Goal: Task Accomplishment & Management: Manage account settings

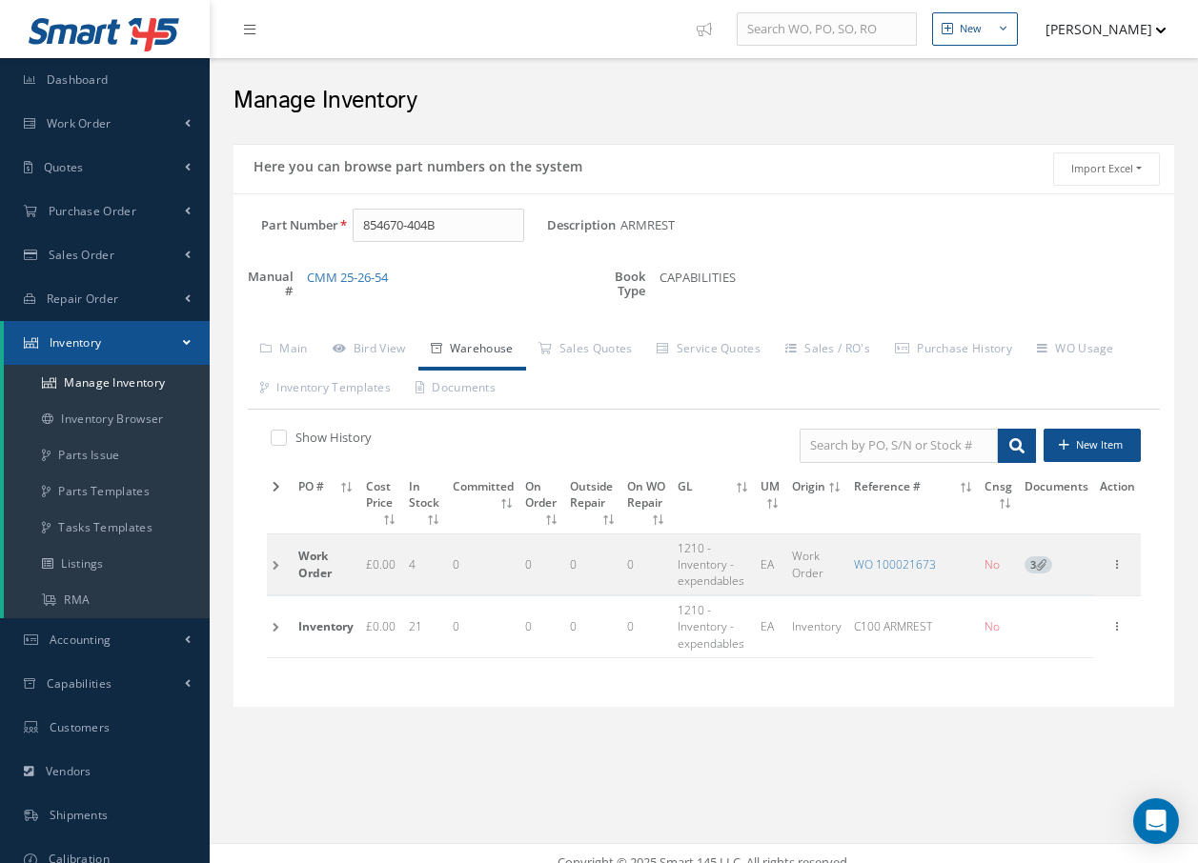
scroll to position [18, 0]
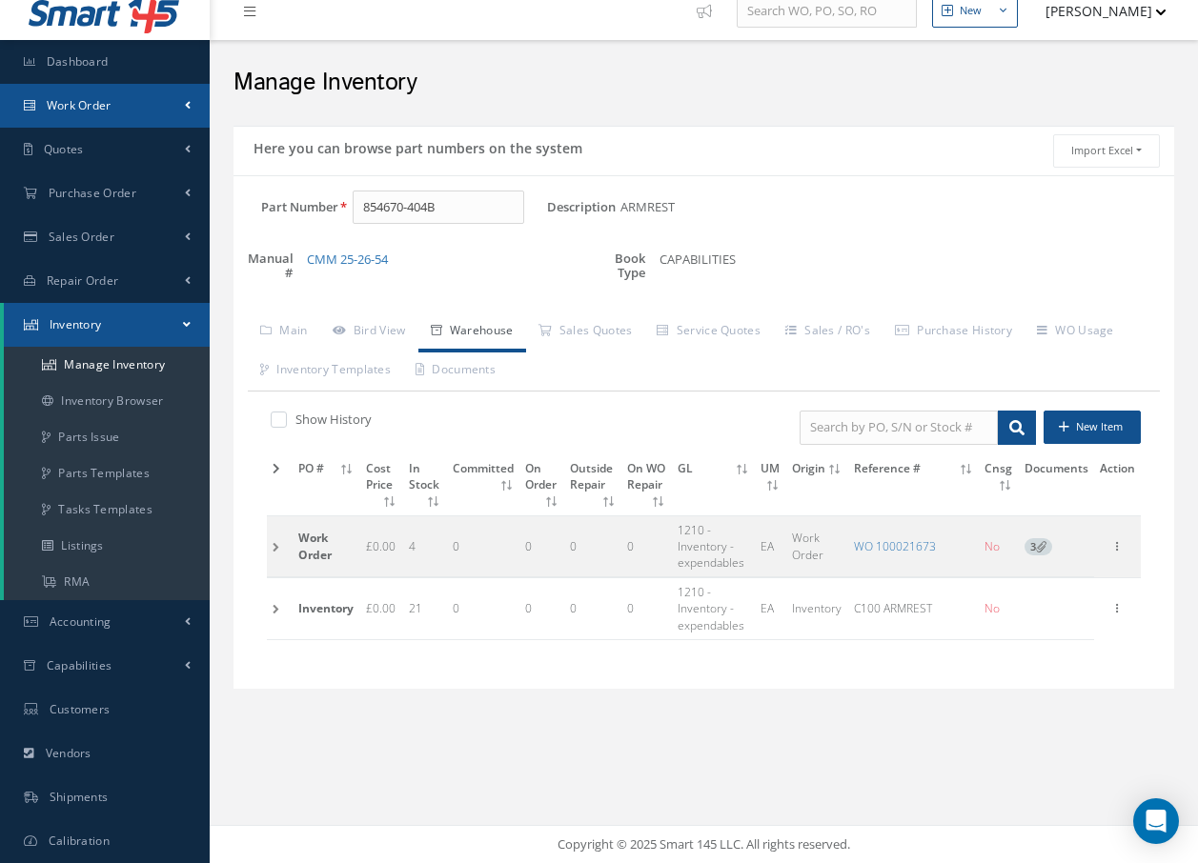
click at [110, 97] on span "Work Order" at bounding box center [79, 105] width 65 height 16
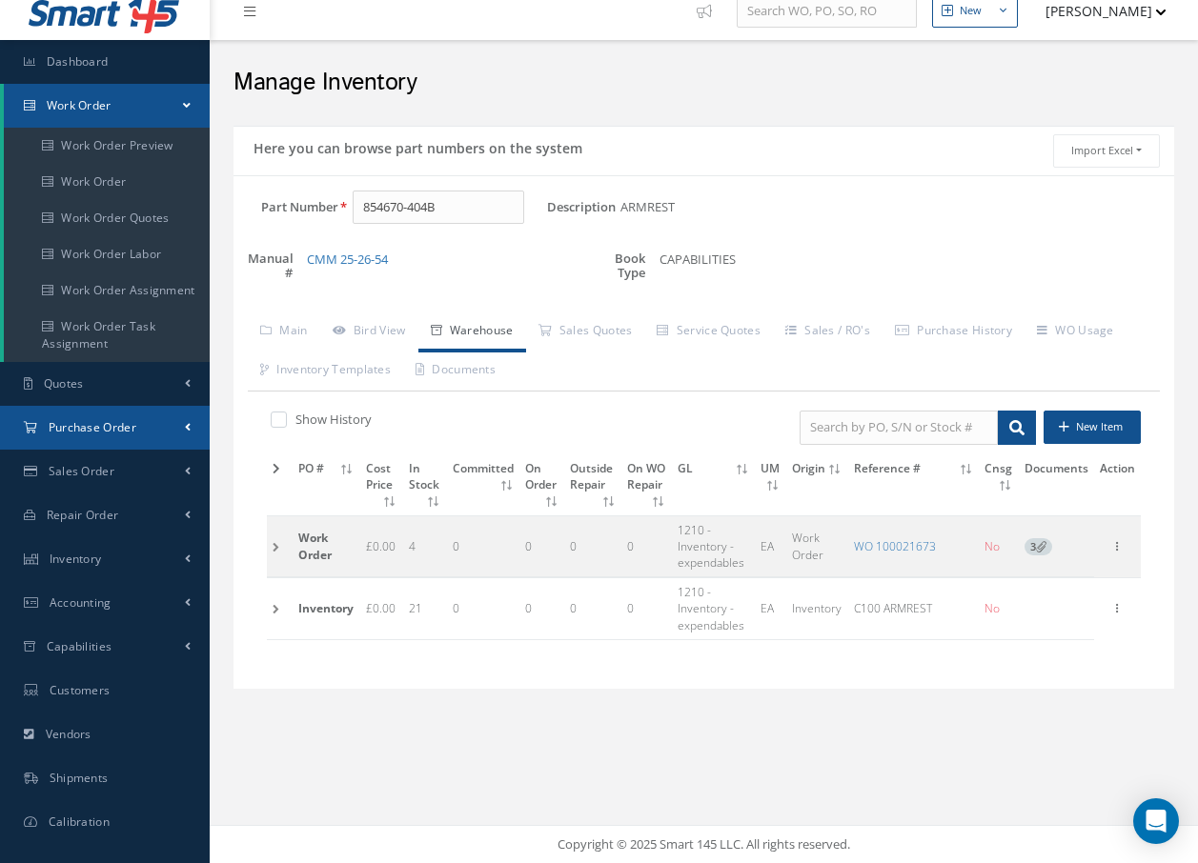
click at [97, 420] on span "Purchase Order" at bounding box center [93, 427] width 88 height 16
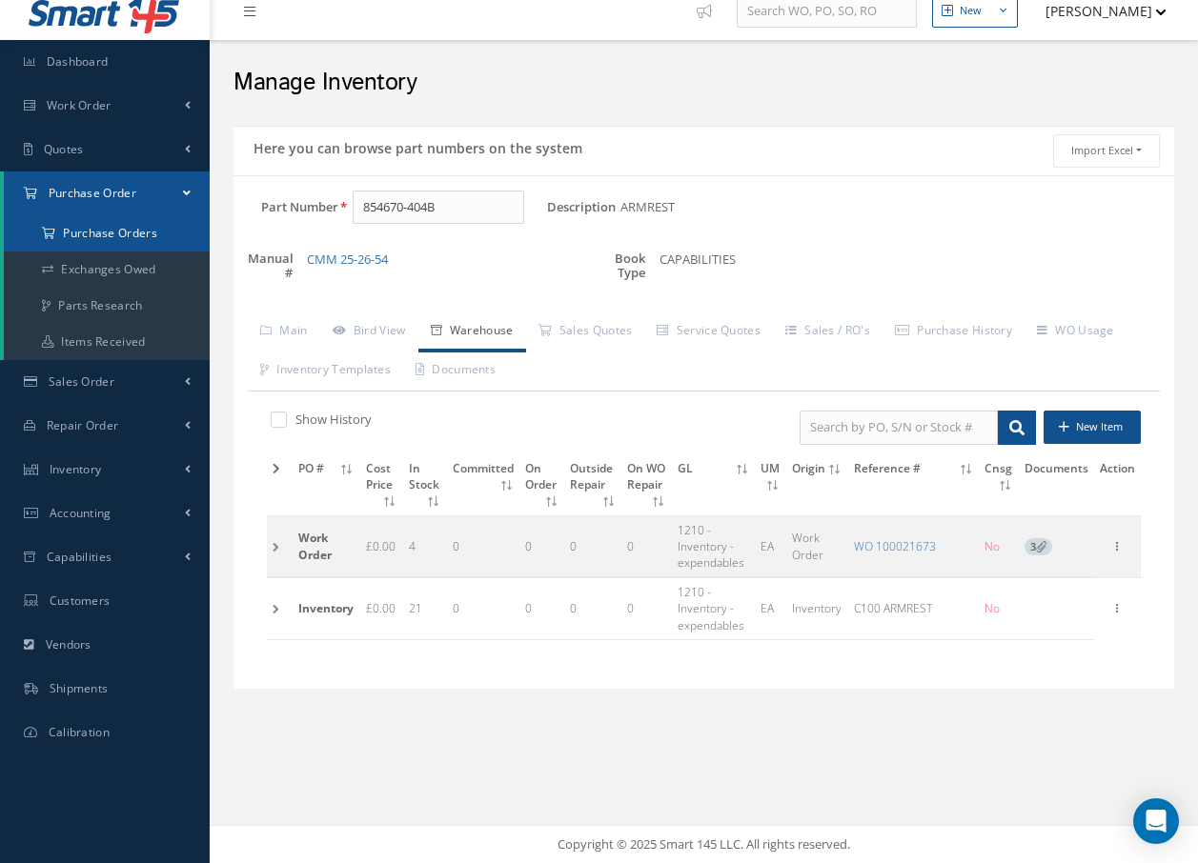
click at [118, 233] on a=1&status_id=2&status_id=3&status_id=5&collapsedFilters"] "Purchase Orders" at bounding box center [107, 233] width 206 height 36
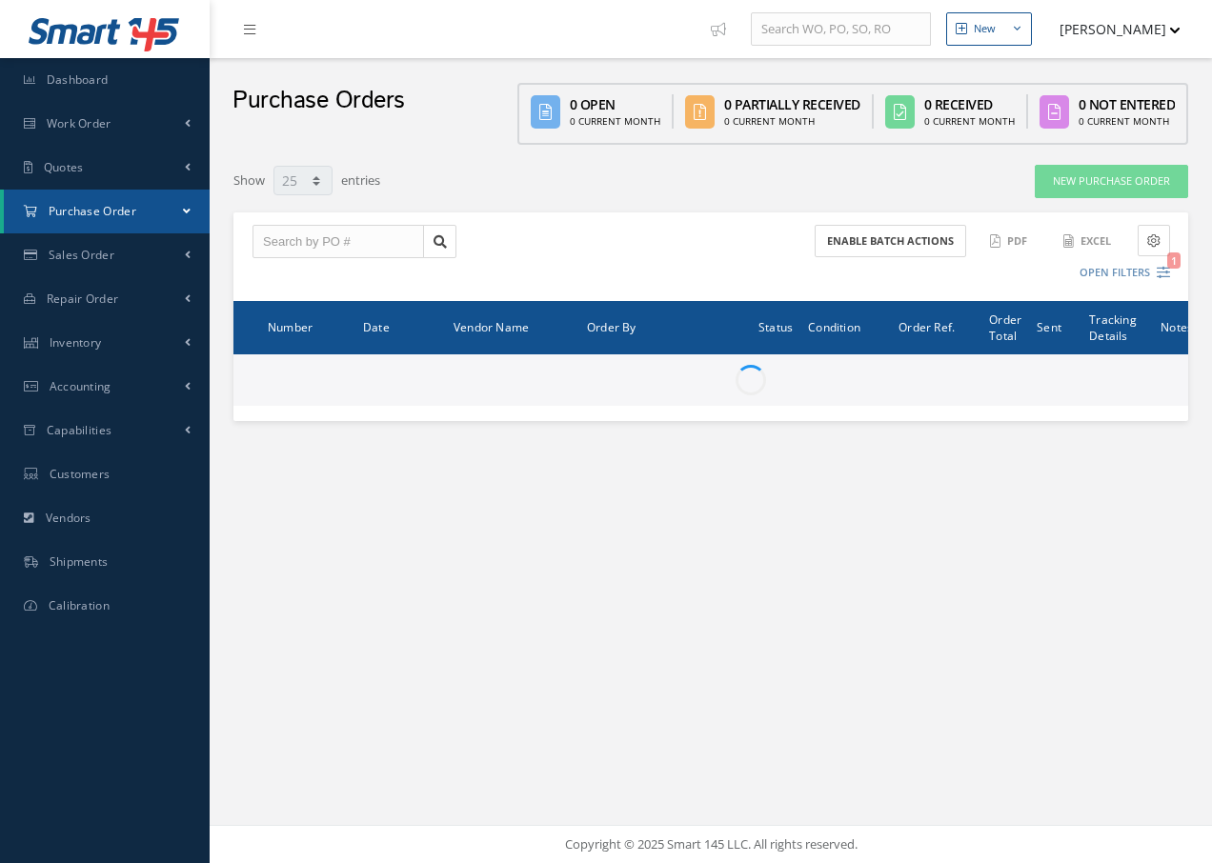
select select "25"
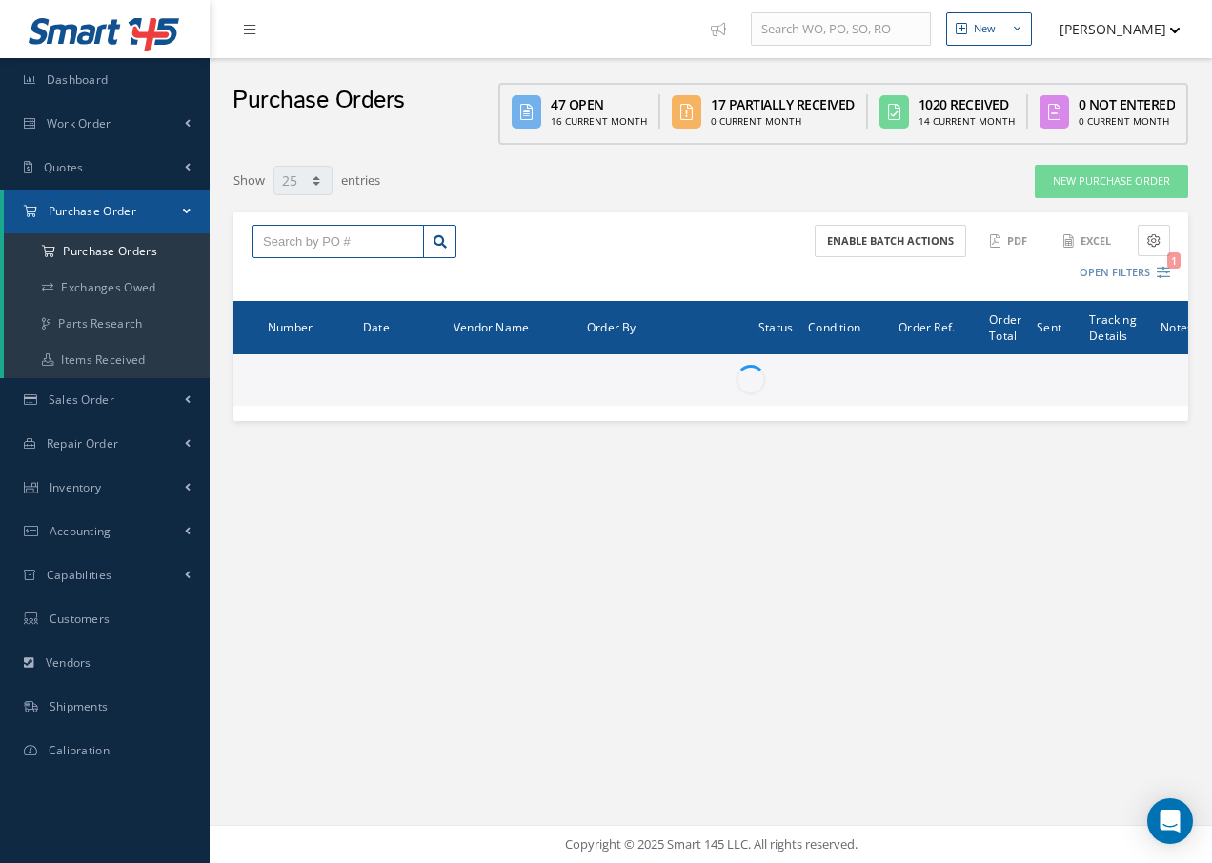
click at [278, 240] on input "text" at bounding box center [339, 242] width 172 height 34
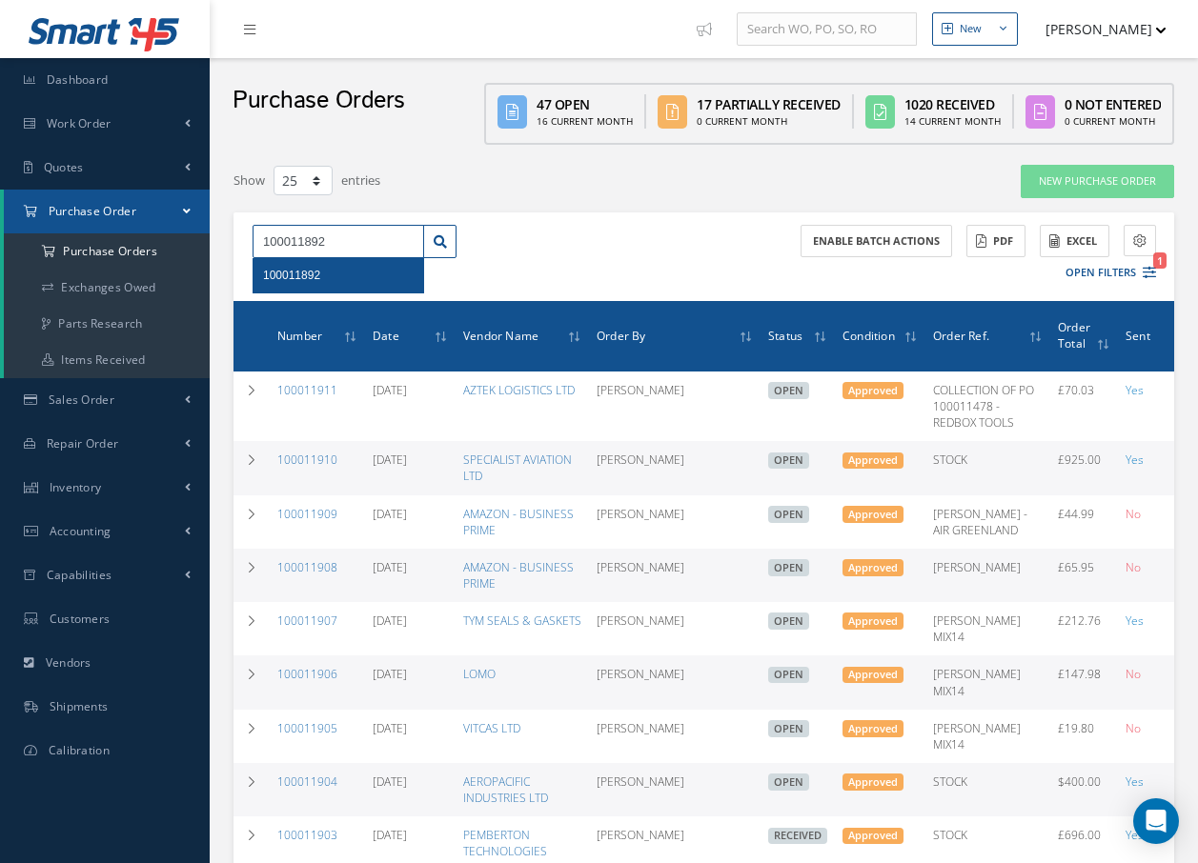
type input "100011892"
click at [309, 275] on span "100011892" at bounding box center [291, 275] width 57 height 13
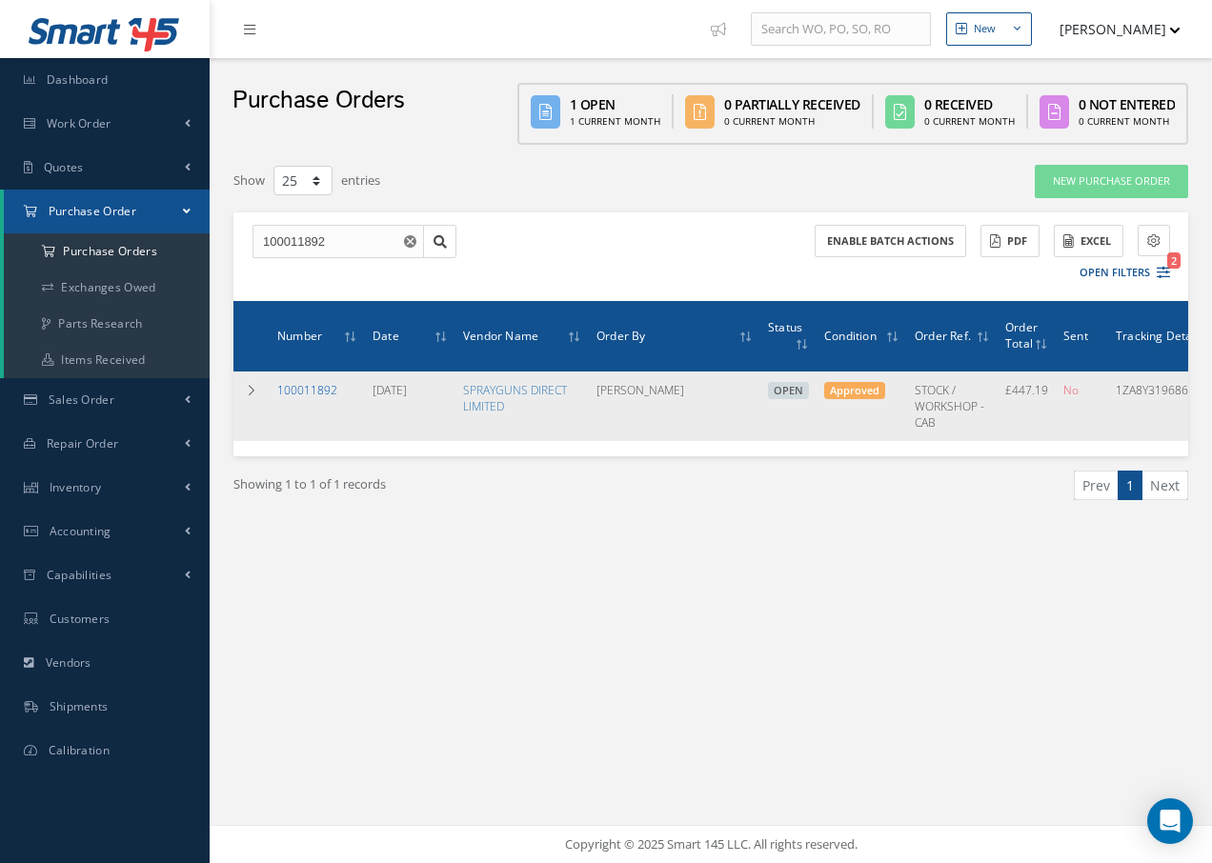
click at [303, 389] on link "100011892" at bounding box center [307, 390] width 60 height 16
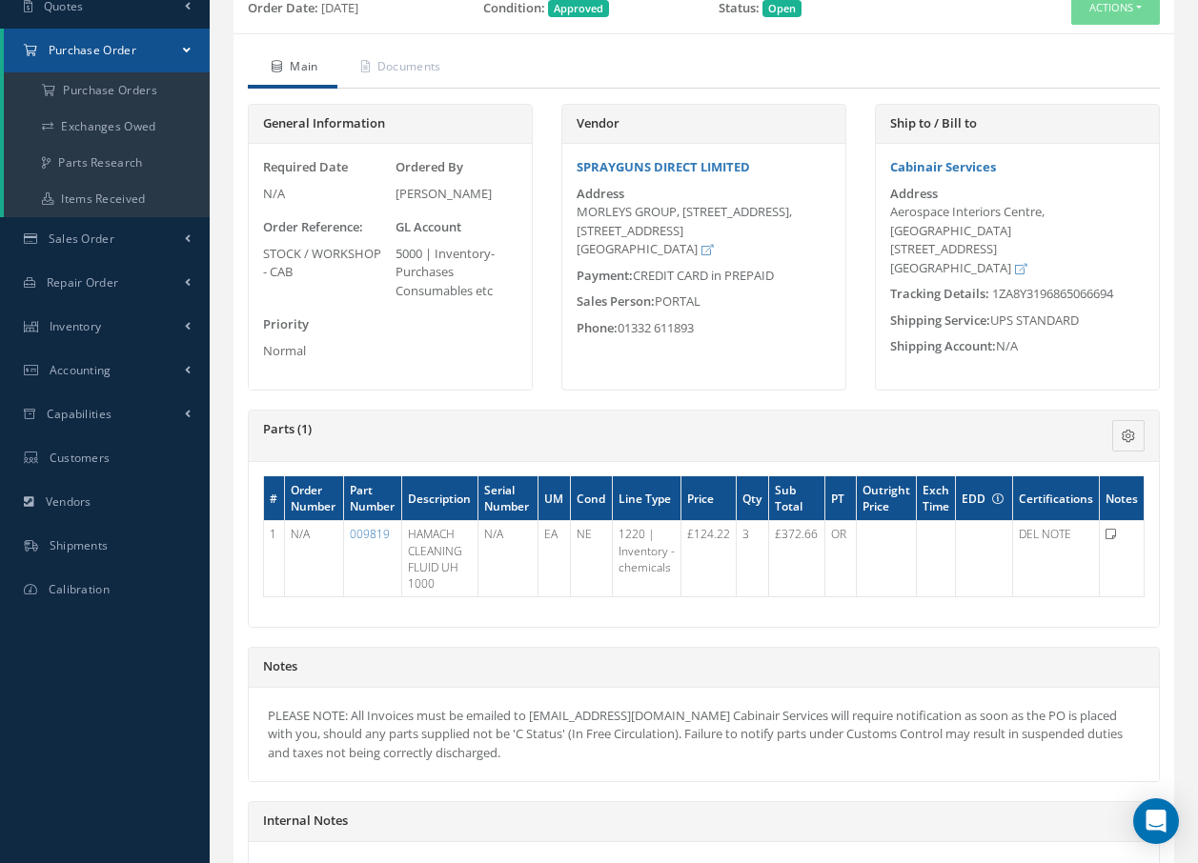
scroll to position [191, 0]
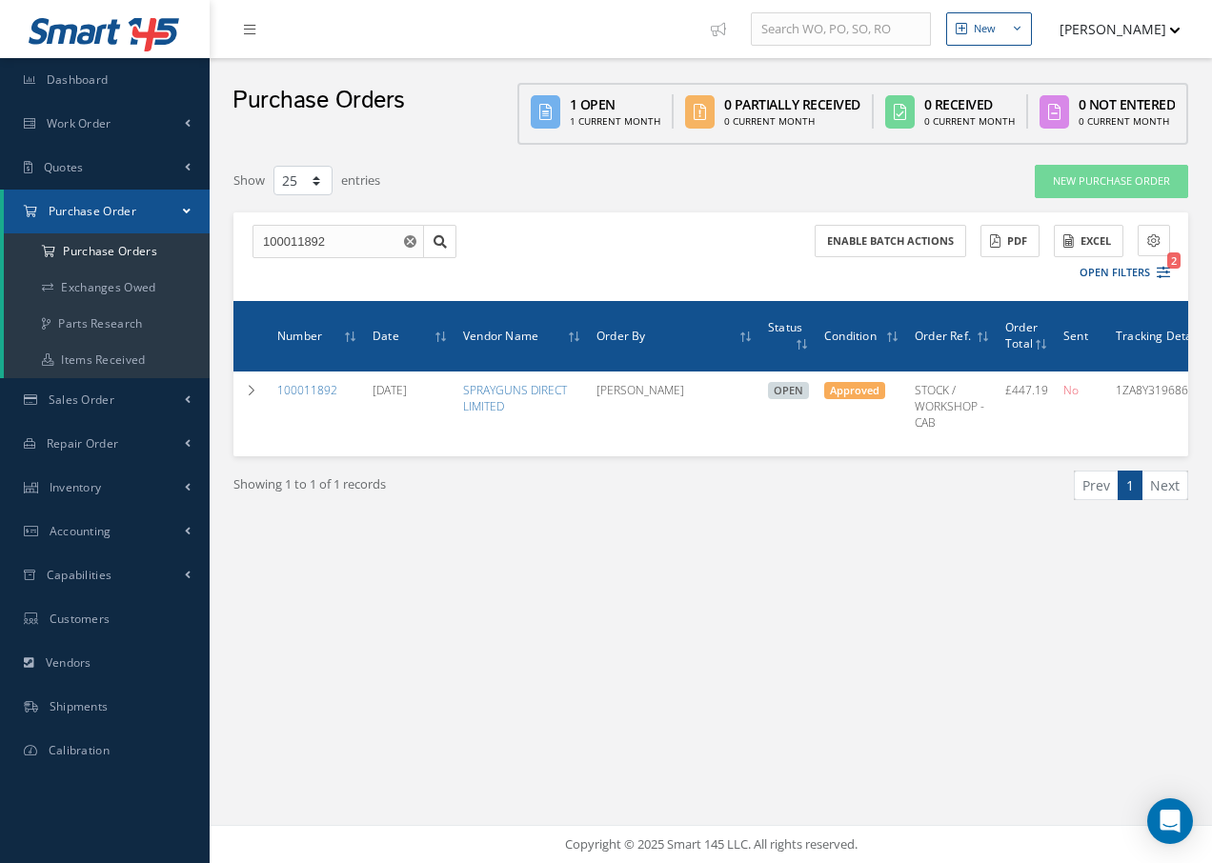
select select "25"
click at [148, 258] on a=1&status_id=2&status_id=3&status_id=5&collapsedFilters"] "Purchase Orders" at bounding box center [107, 251] width 206 height 36
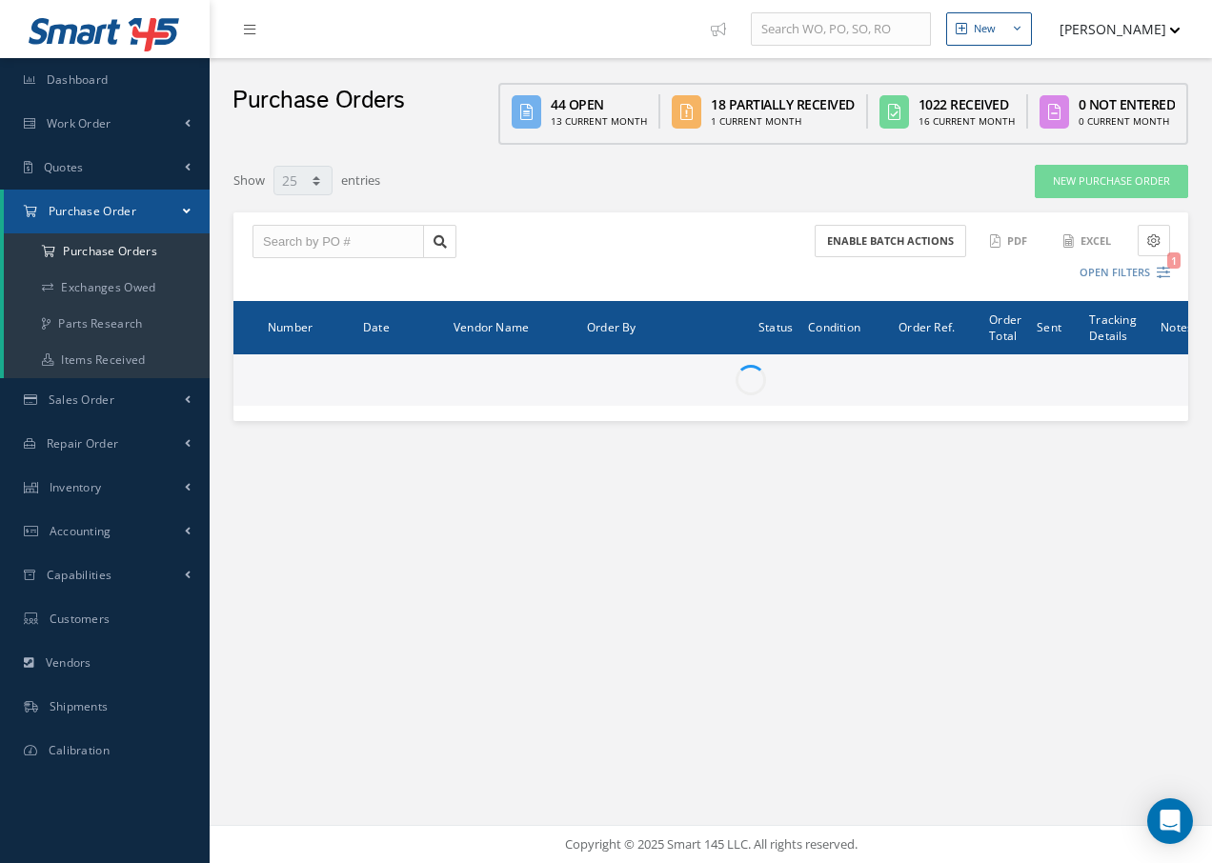
select select "25"
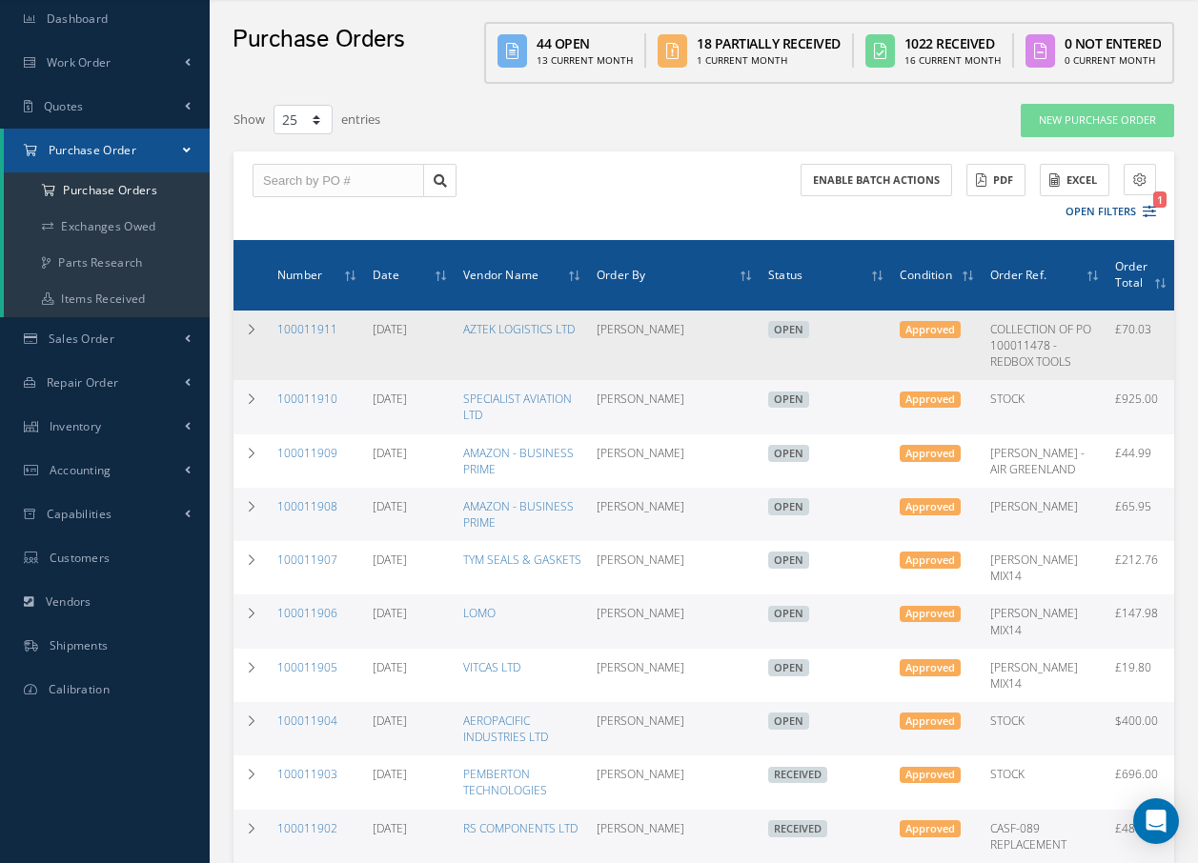
scroll to position [95, 0]
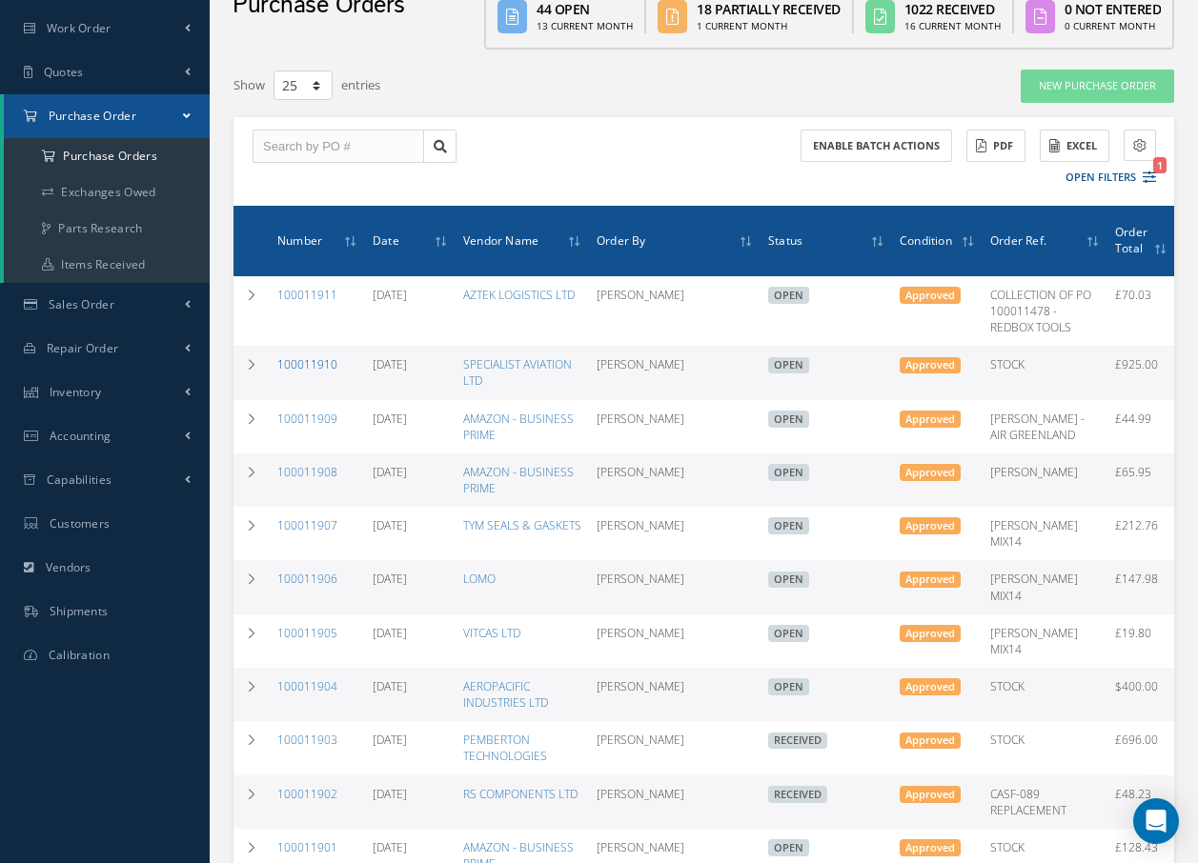
click at [309, 373] on link "100011910" at bounding box center [307, 364] width 60 height 16
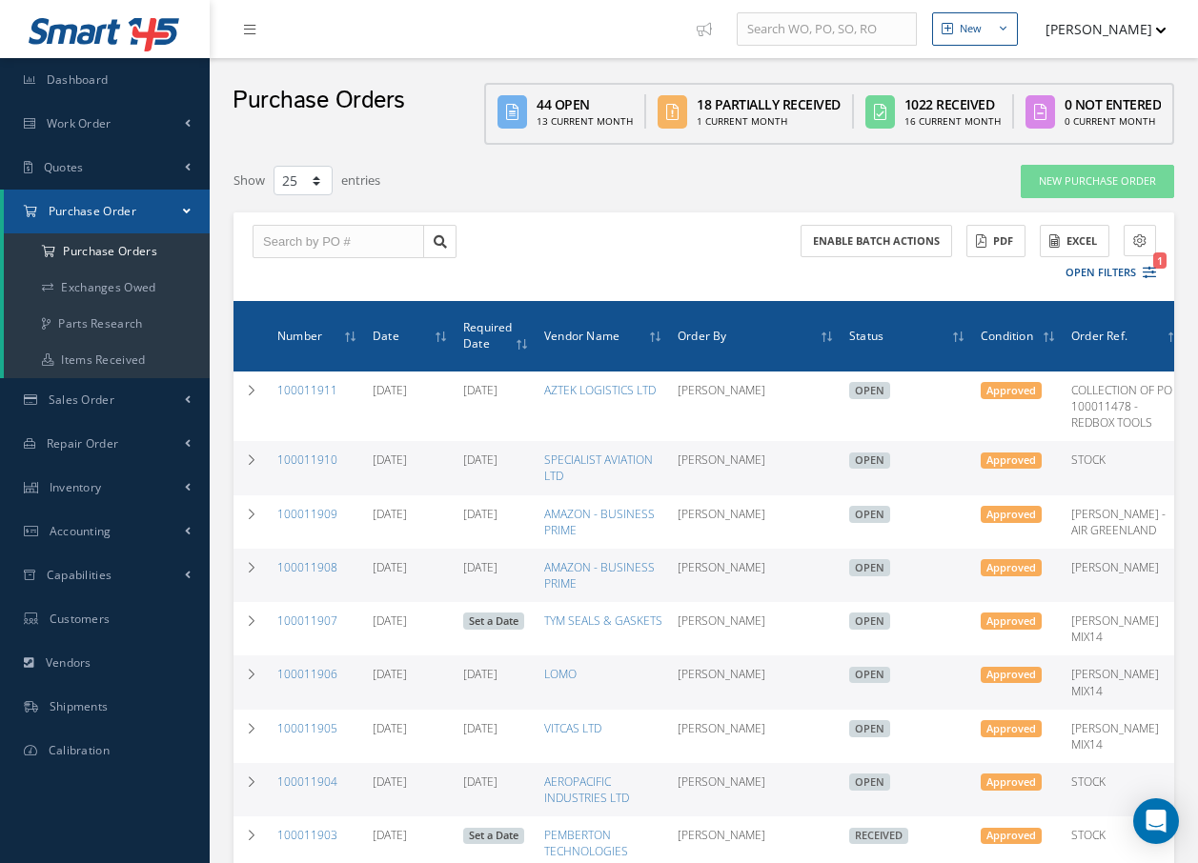
select select "25"
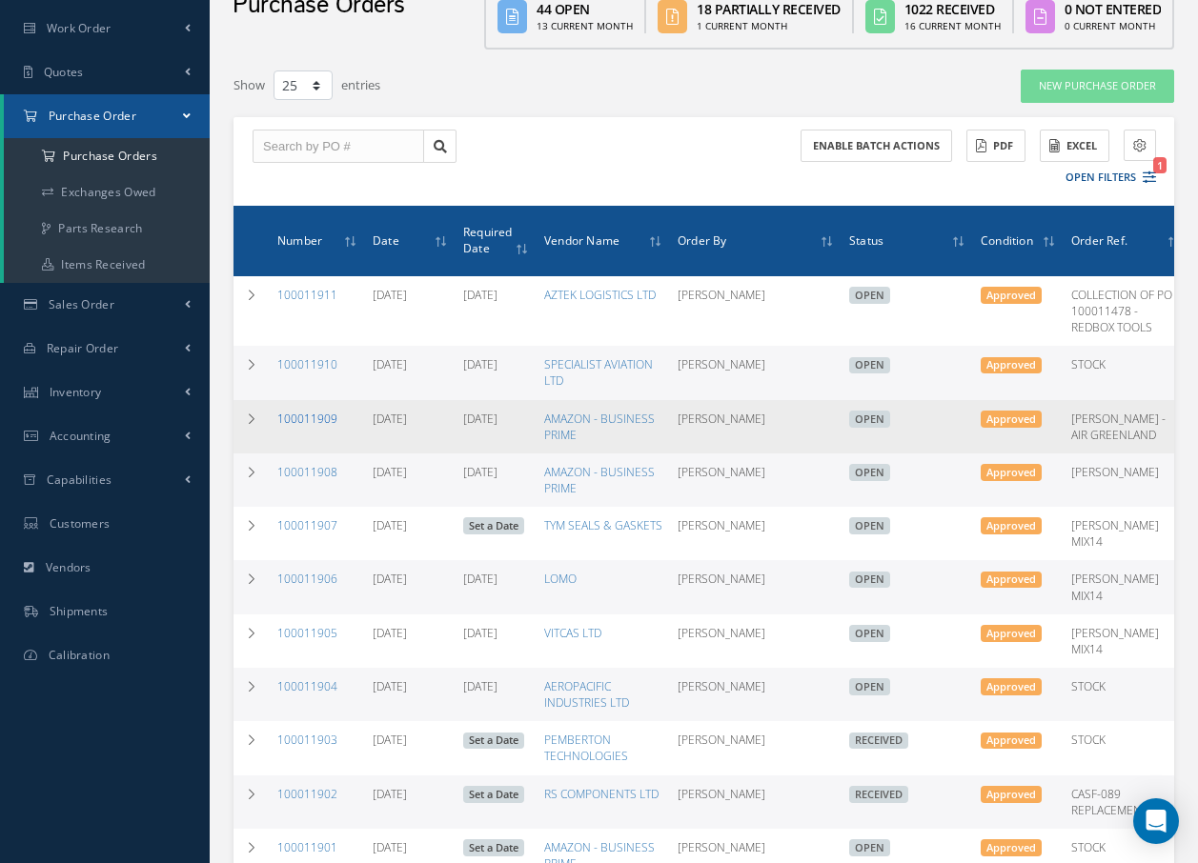
click at [302, 427] on link "100011909" at bounding box center [307, 419] width 60 height 16
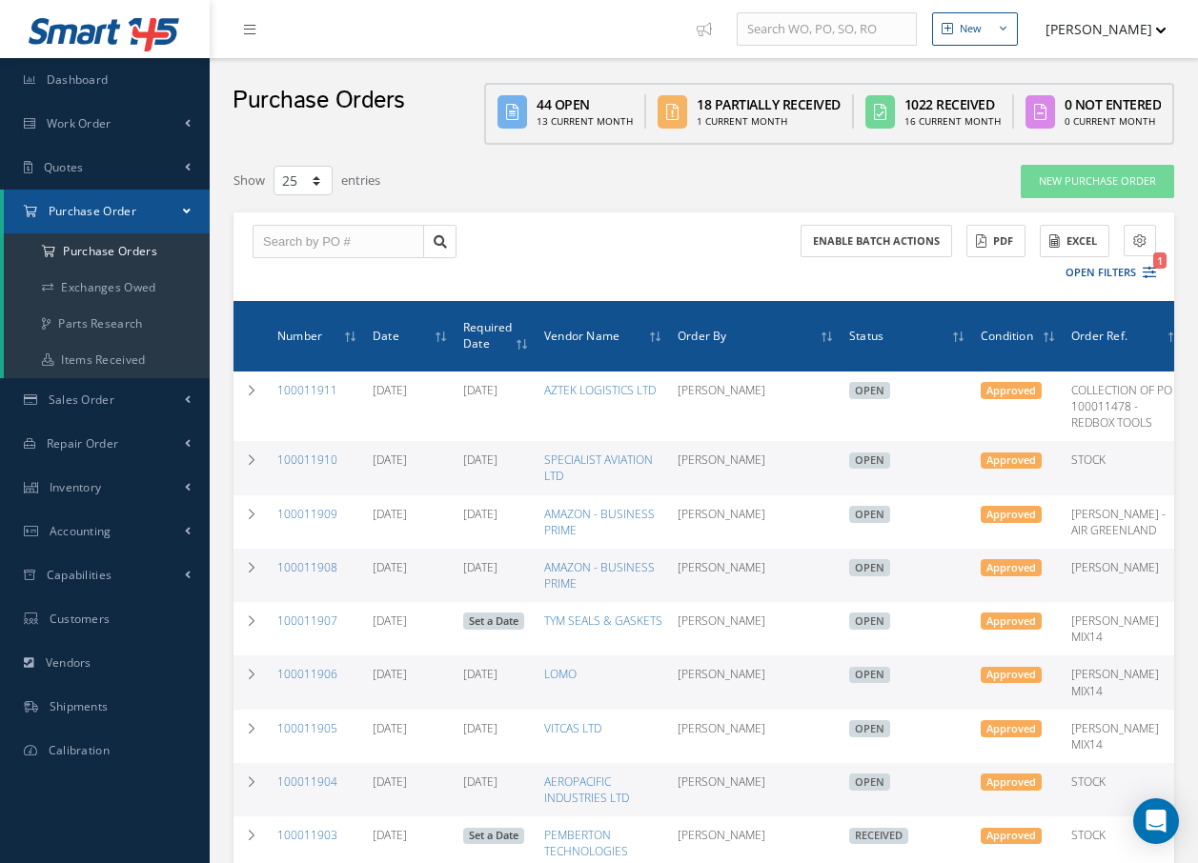
select select "25"
click at [256, 34] on link at bounding box center [254, 28] width 51 height 31
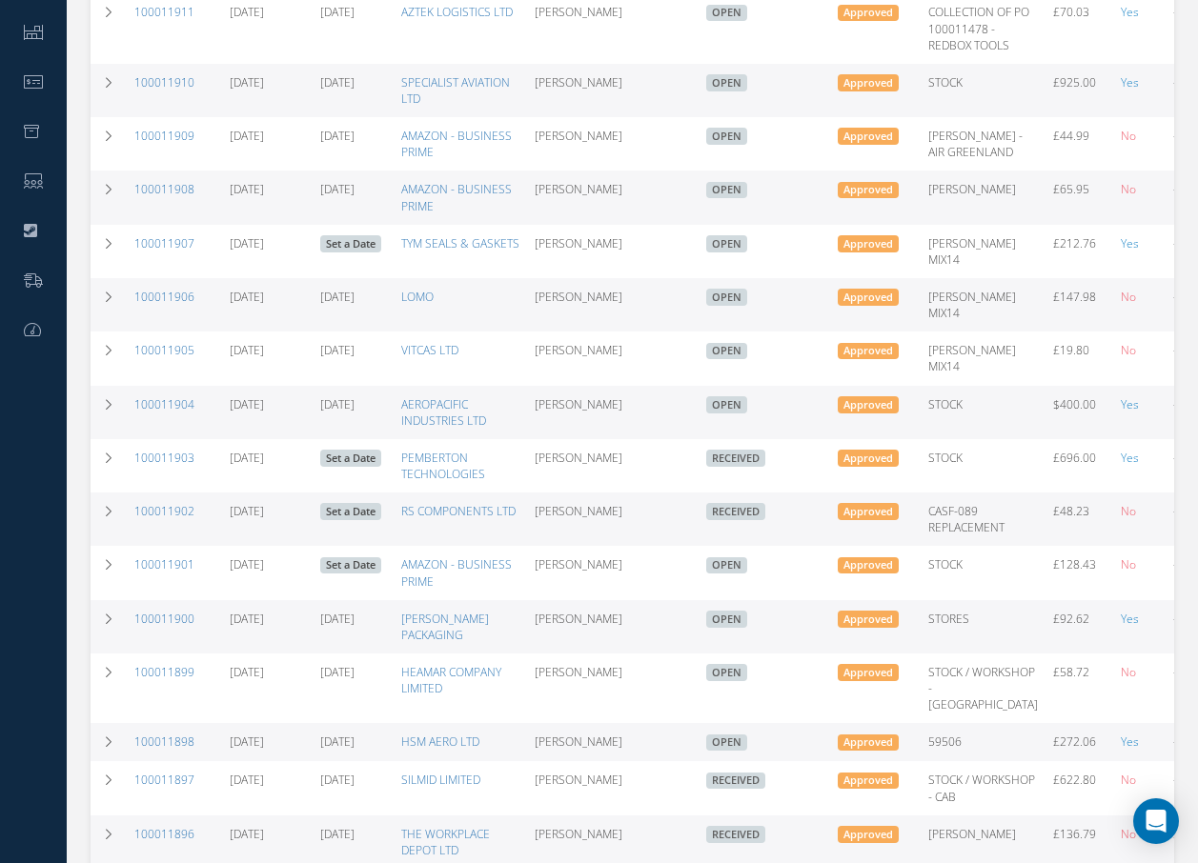
scroll to position [381, 0]
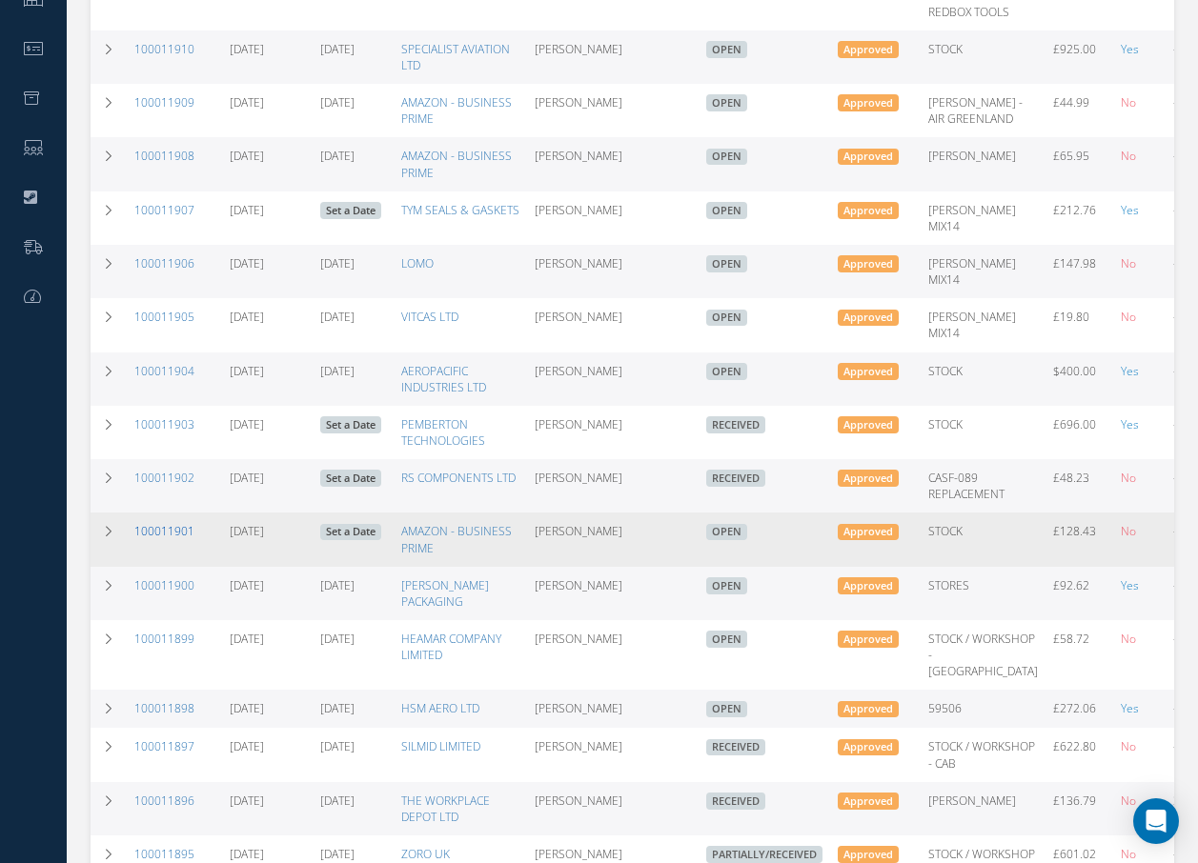
click at [169, 523] on link "100011901" at bounding box center [164, 531] width 60 height 16
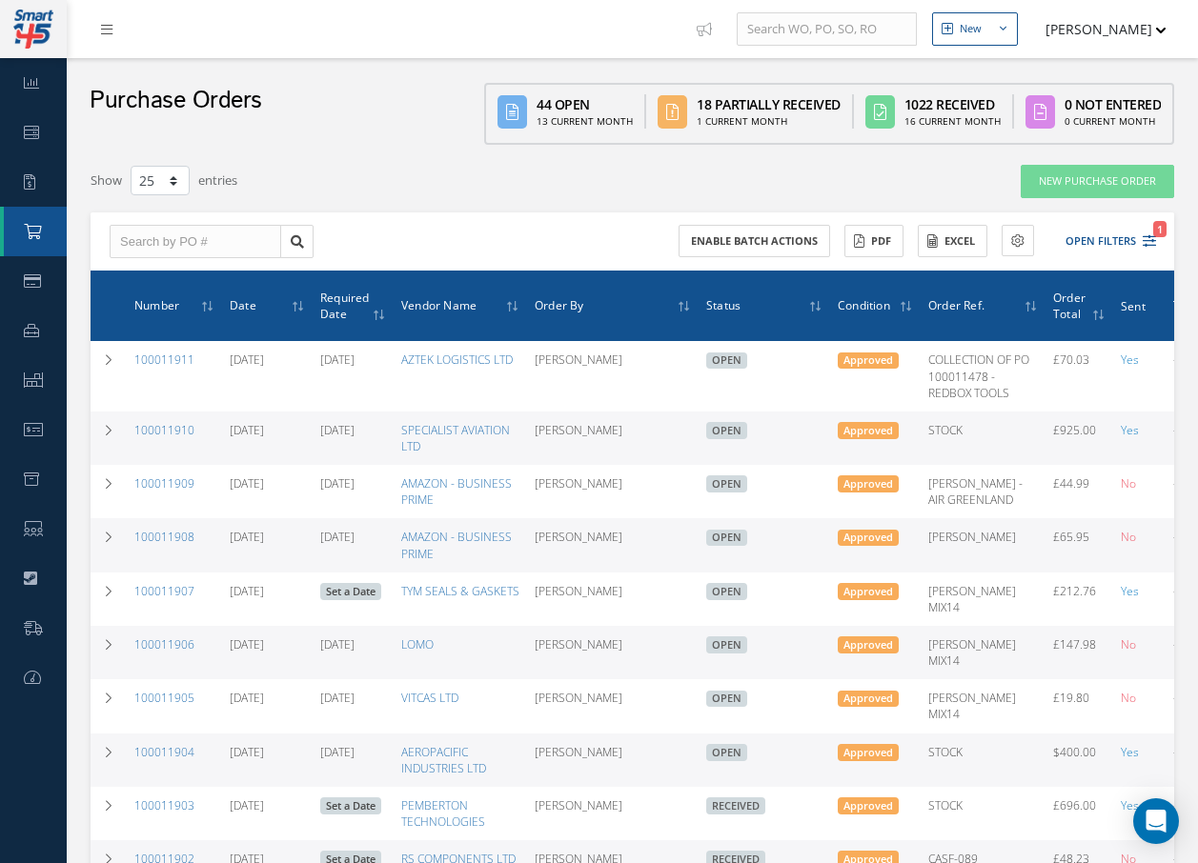
select select "25"
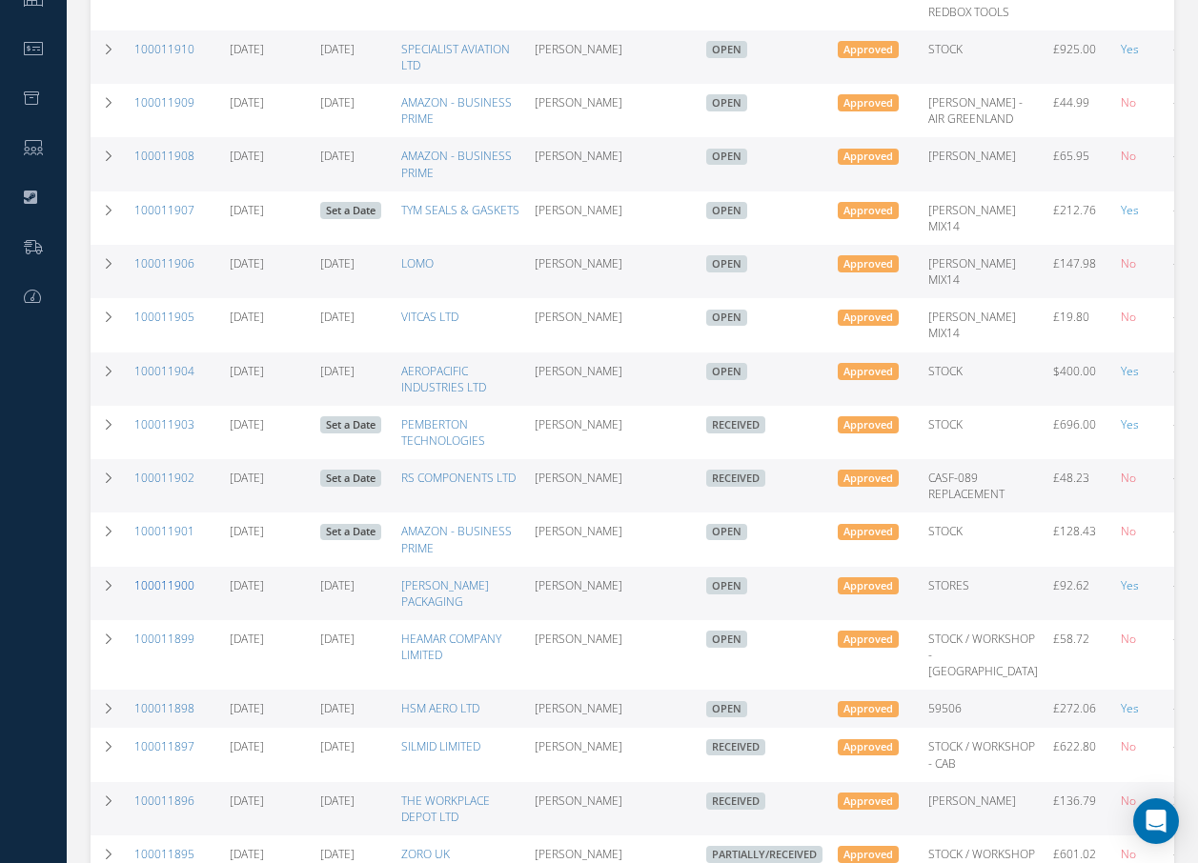
click at [176, 577] on link "100011900" at bounding box center [164, 585] width 60 height 16
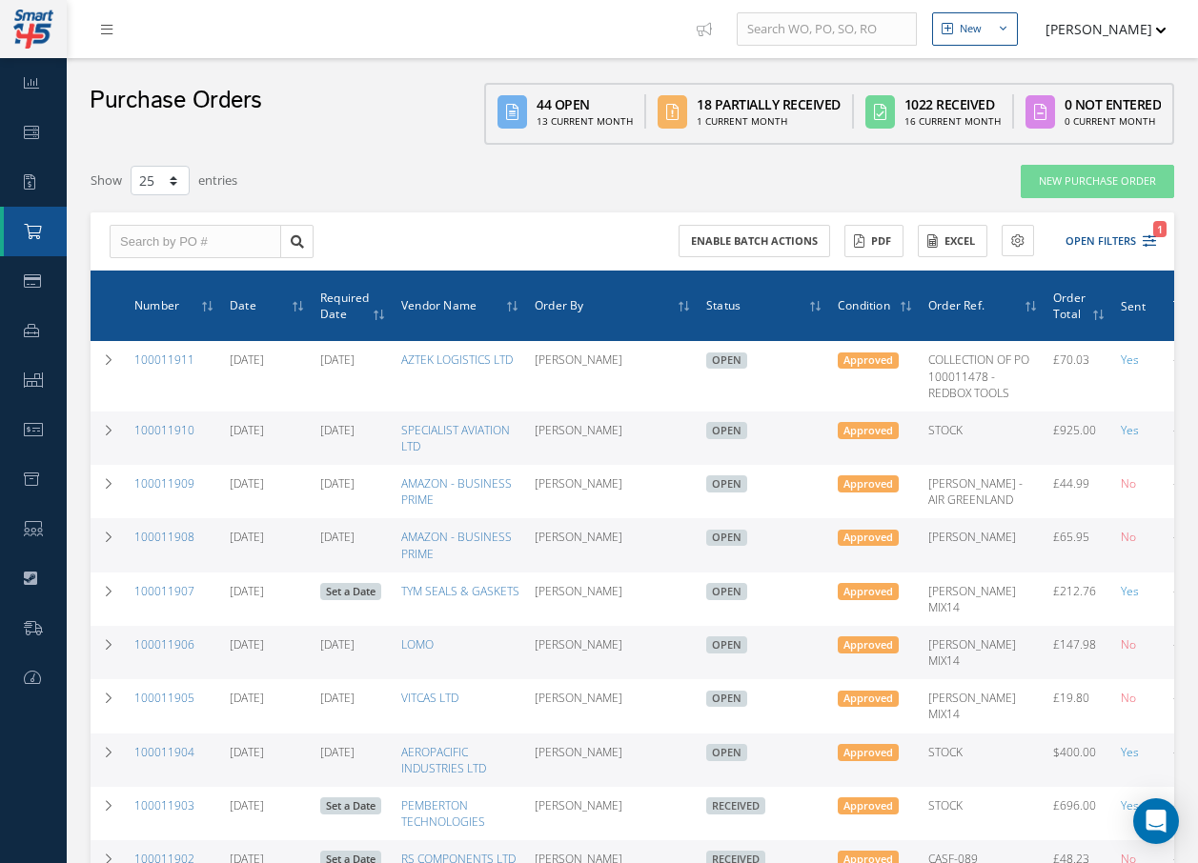
select select "25"
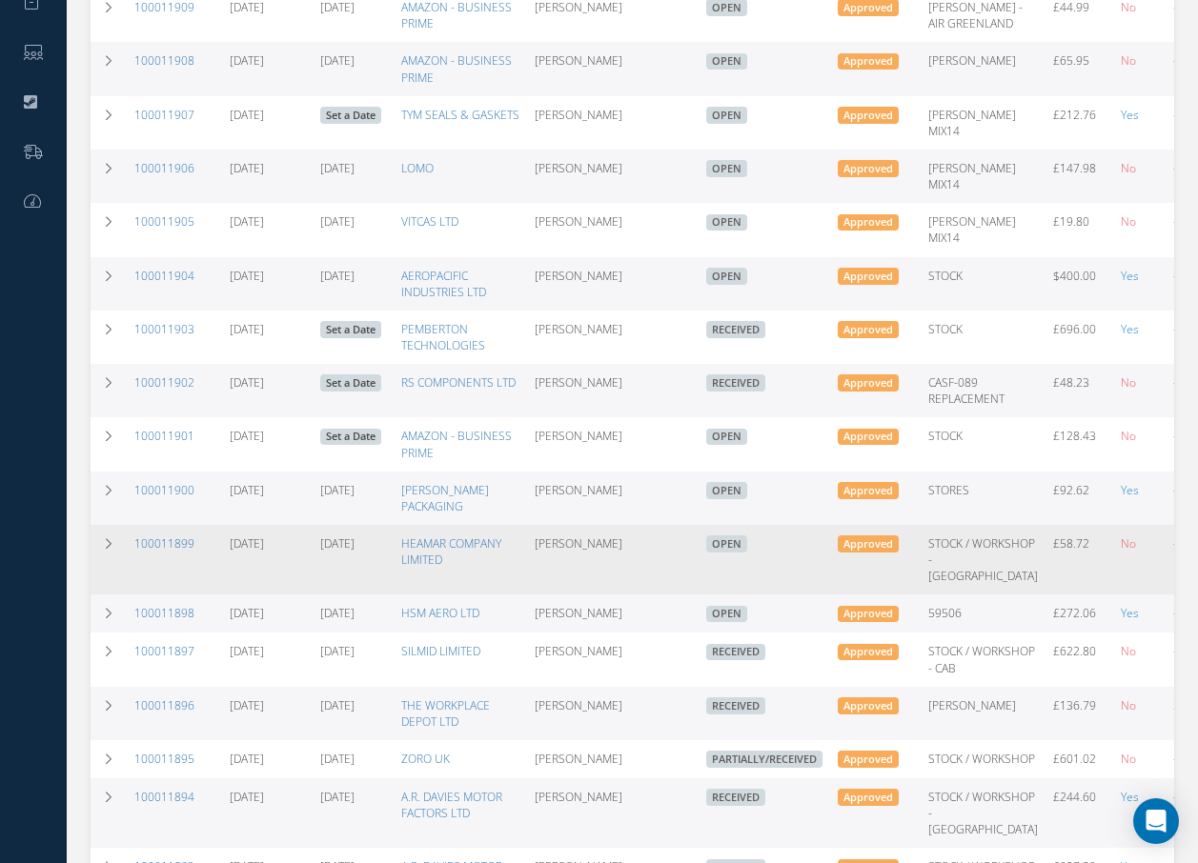
scroll to position [572, 0]
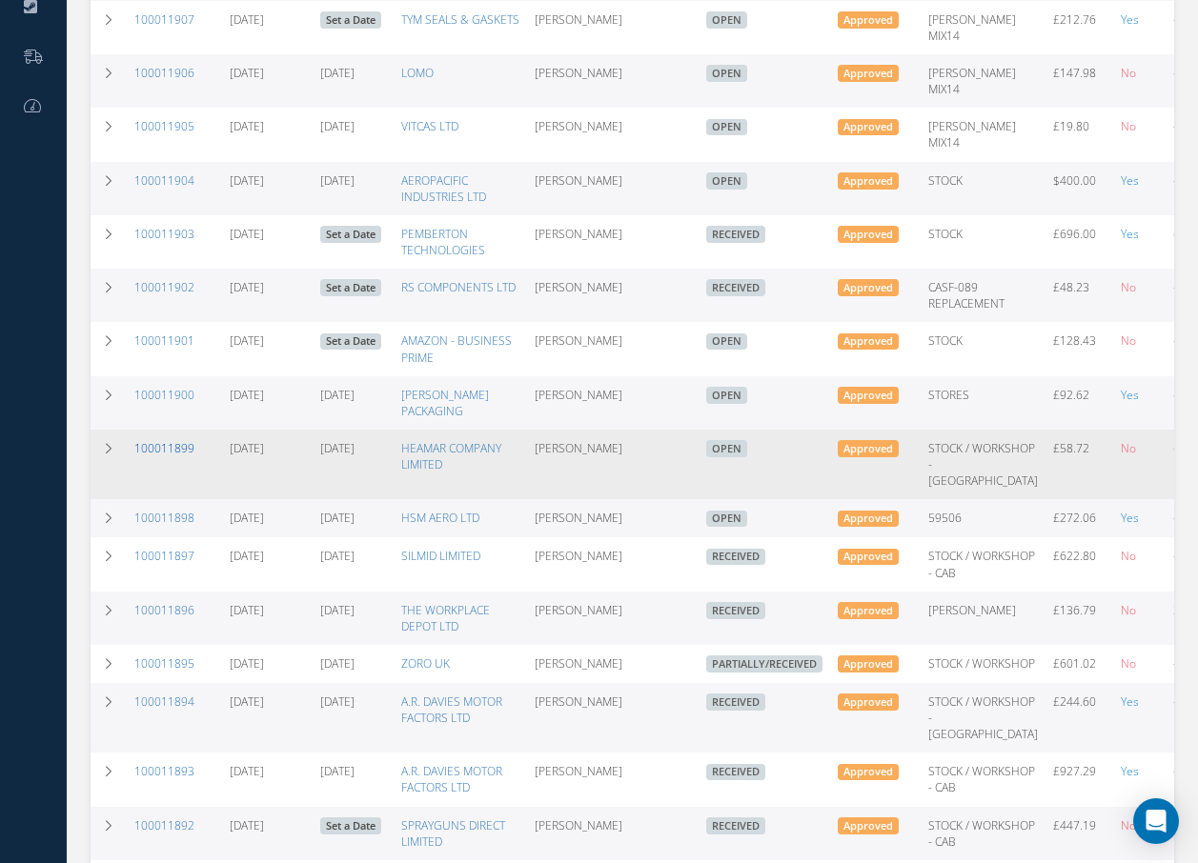
click at [168, 440] on link "100011899" at bounding box center [164, 448] width 60 height 16
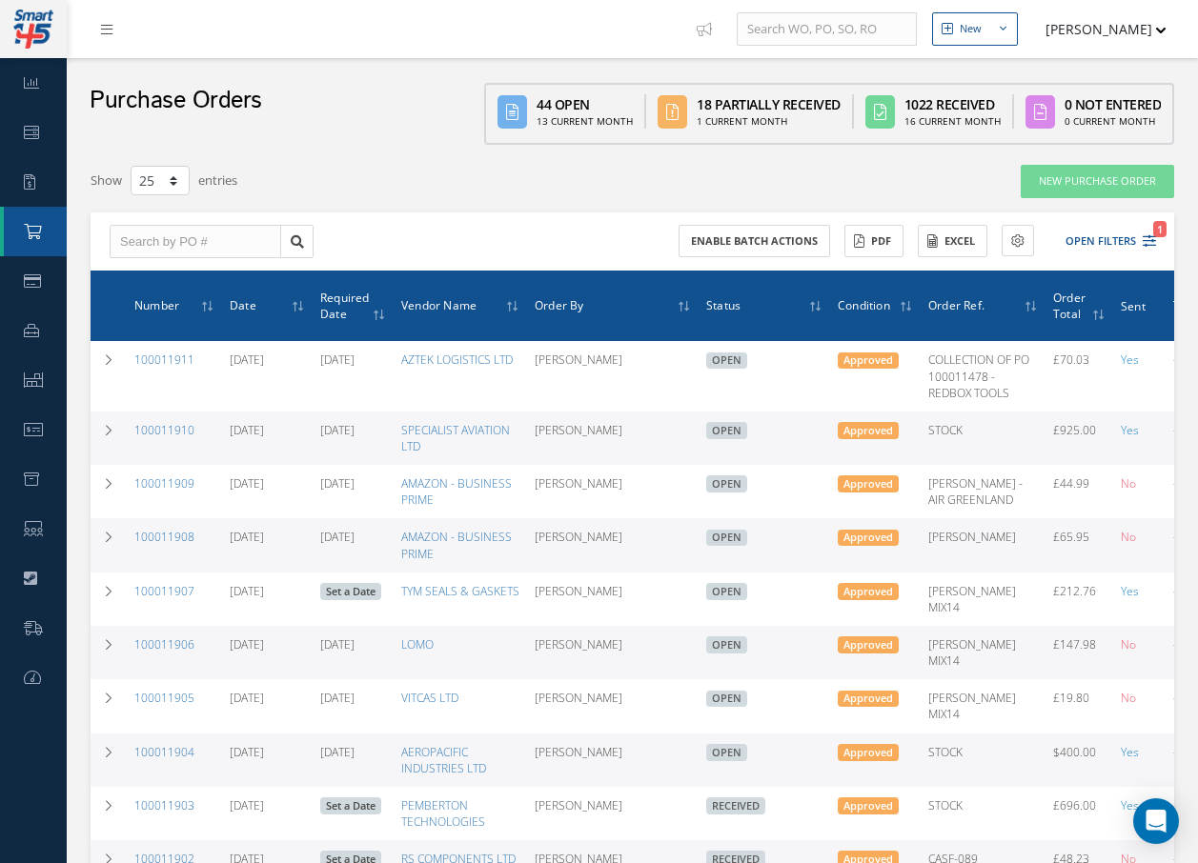
select select "25"
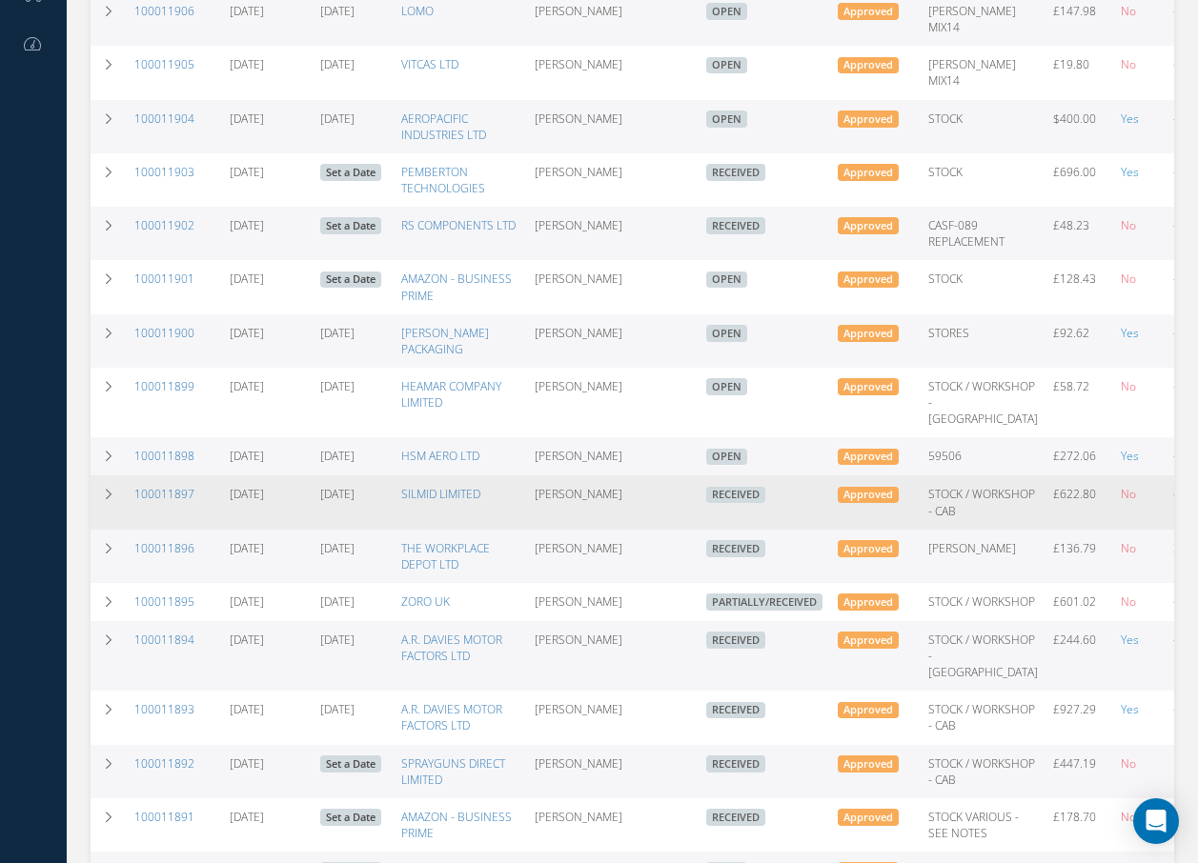
scroll to position [667, 0]
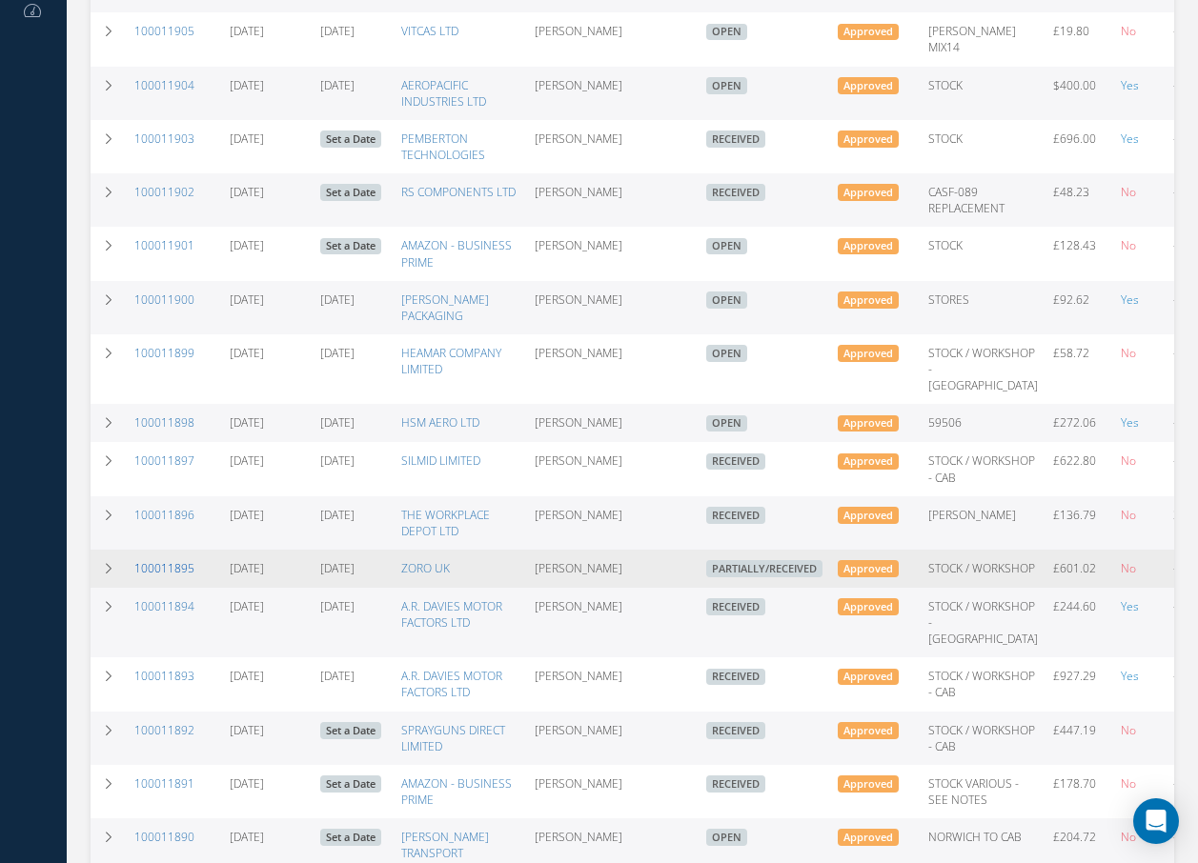
click at [185, 573] on link "100011895" at bounding box center [164, 568] width 60 height 16
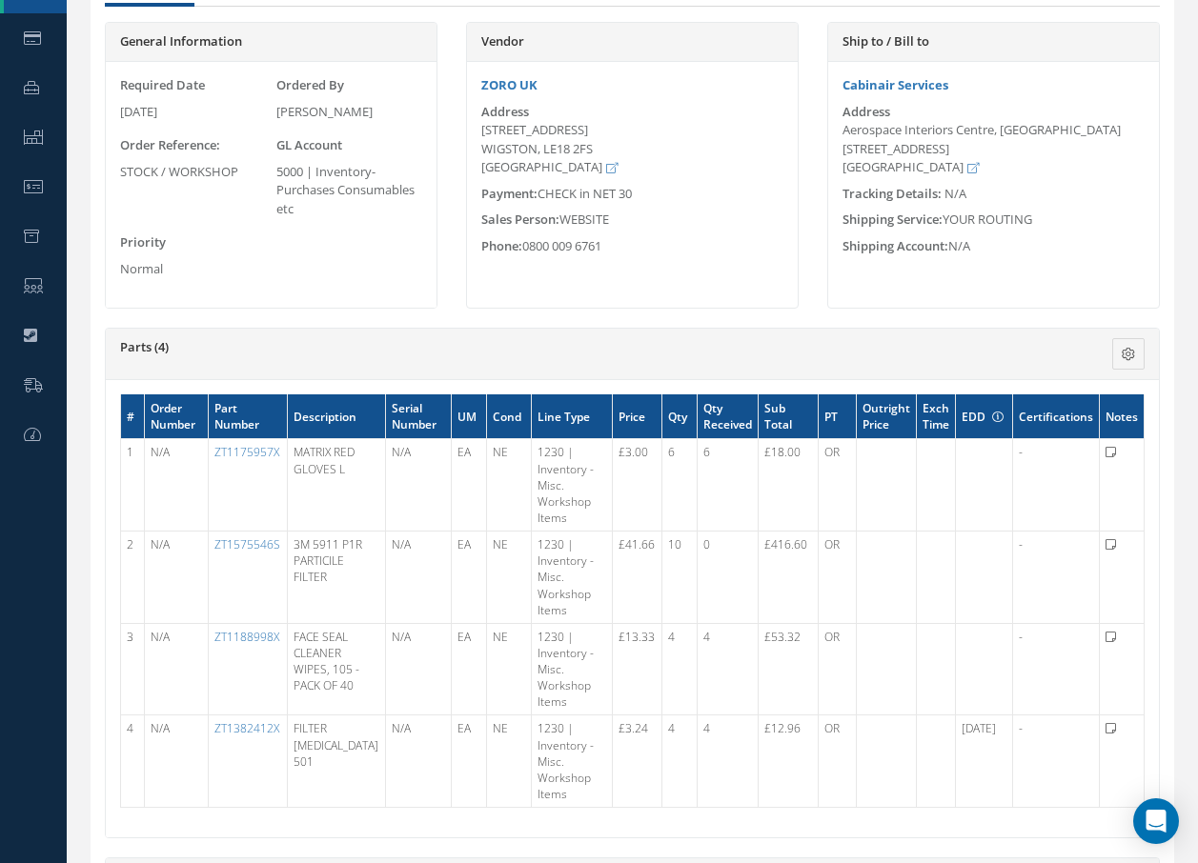
scroll to position [286, 0]
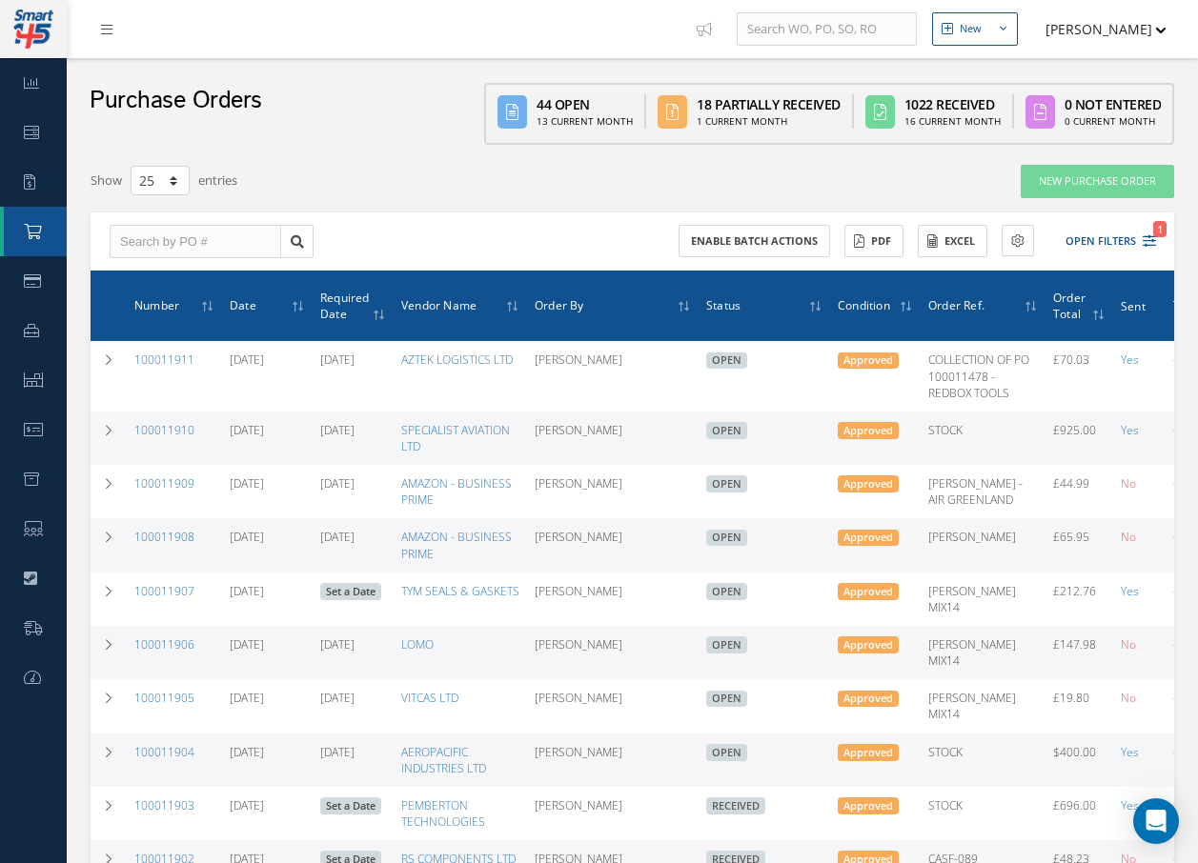
select select "25"
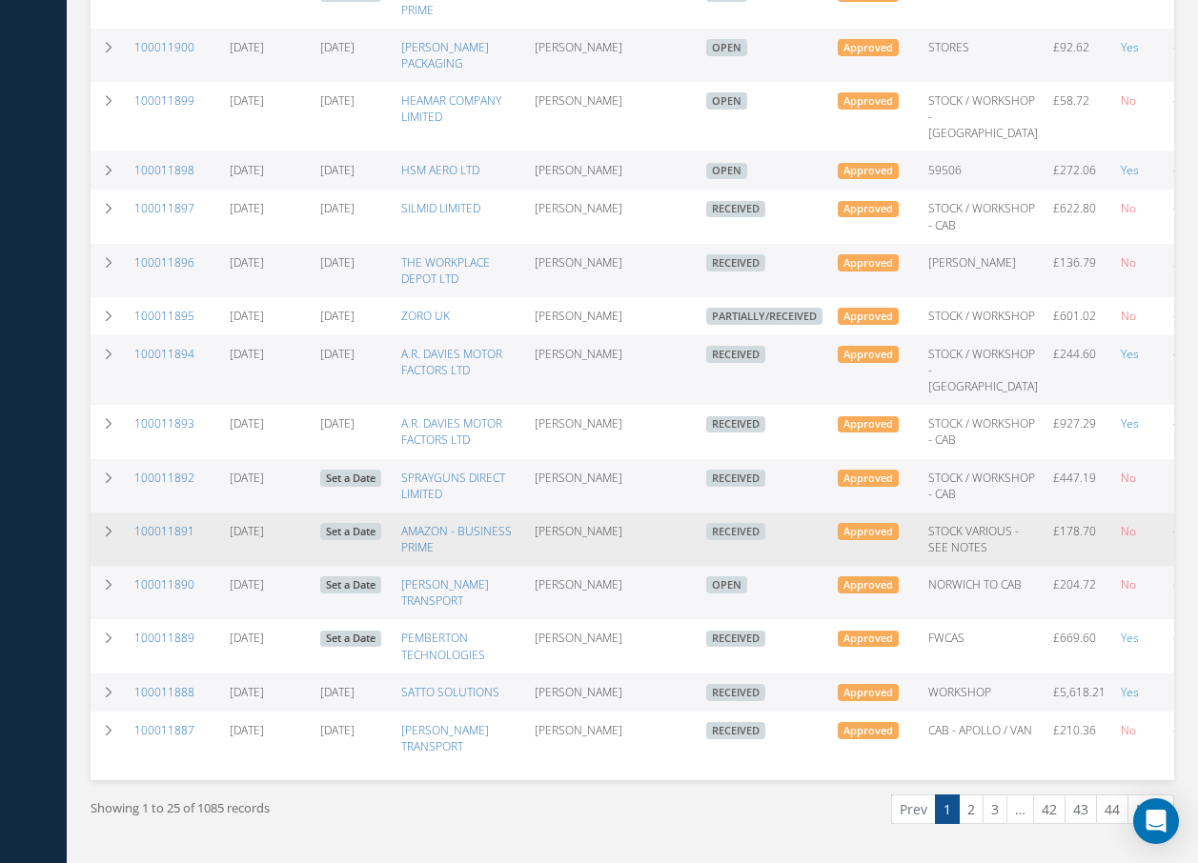
scroll to position [953, 0]
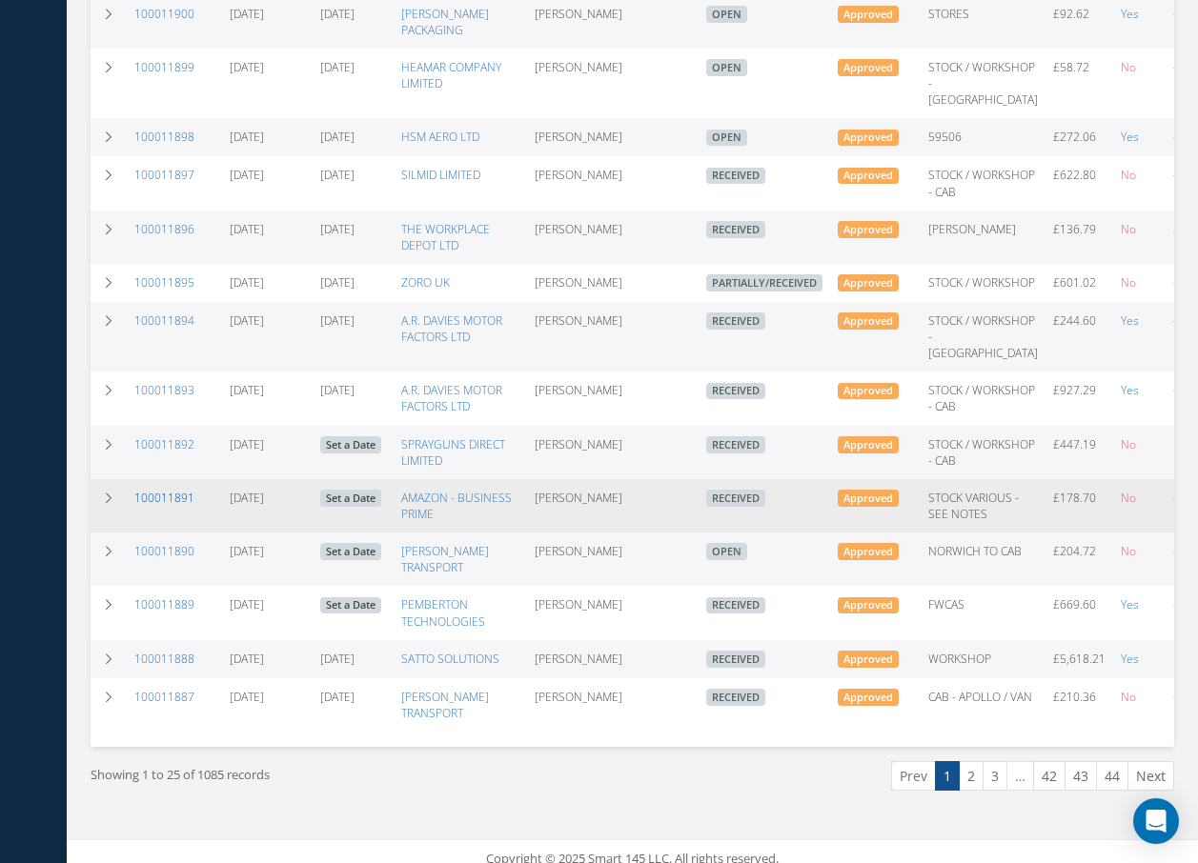
click at [158, 506] on link "100011891" at bounding box center [164, 498] width 60 height 16
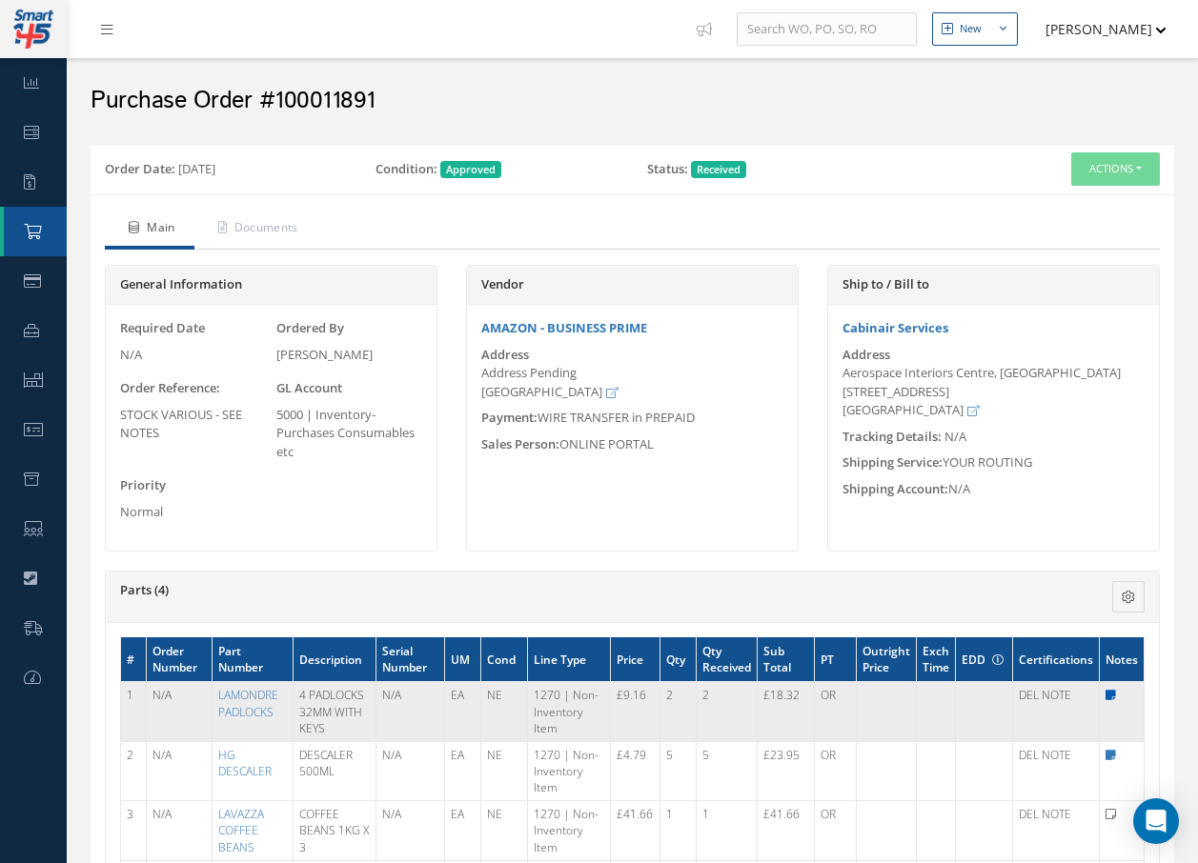
click at [1112, 693] on icon at bounding box center [1110, 695] width 10 height 11
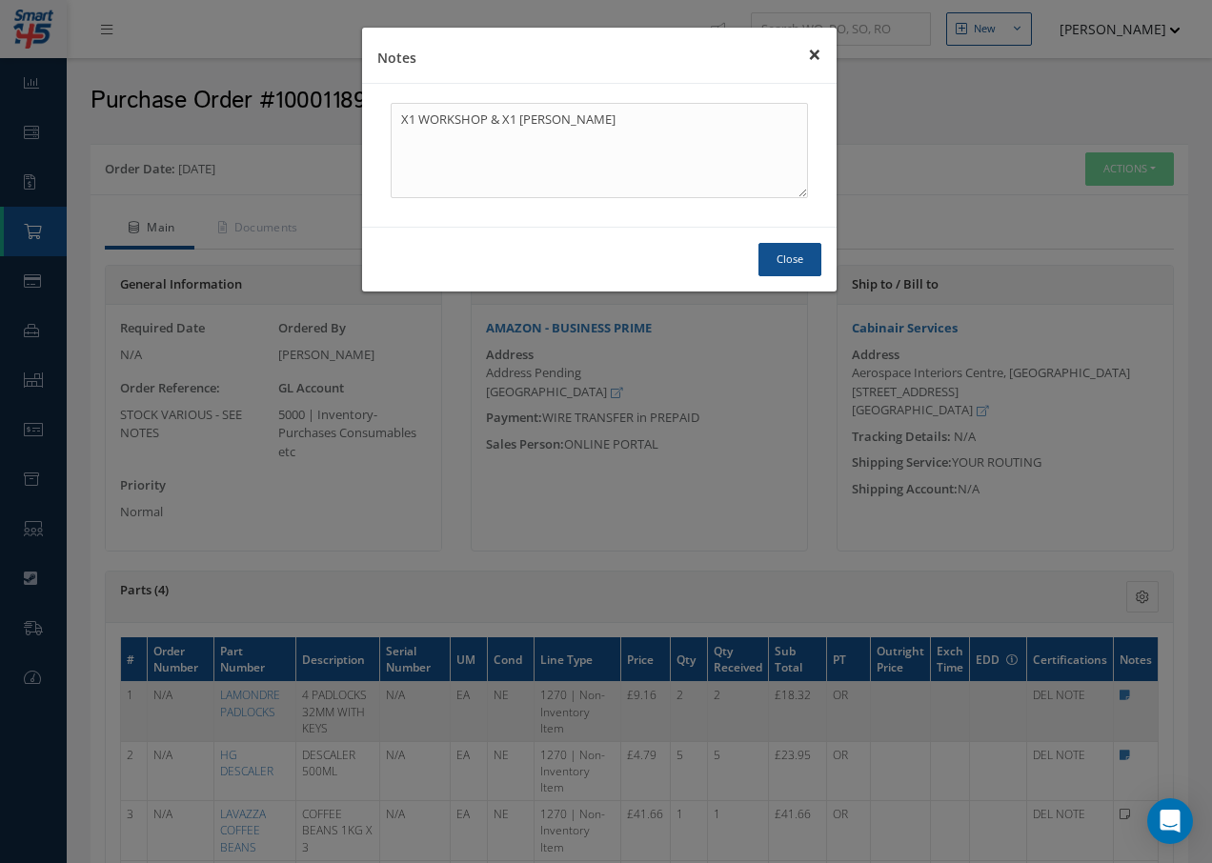
click at [813, 51] on button "×" at bounding box center [815, 54] width 44 height 53
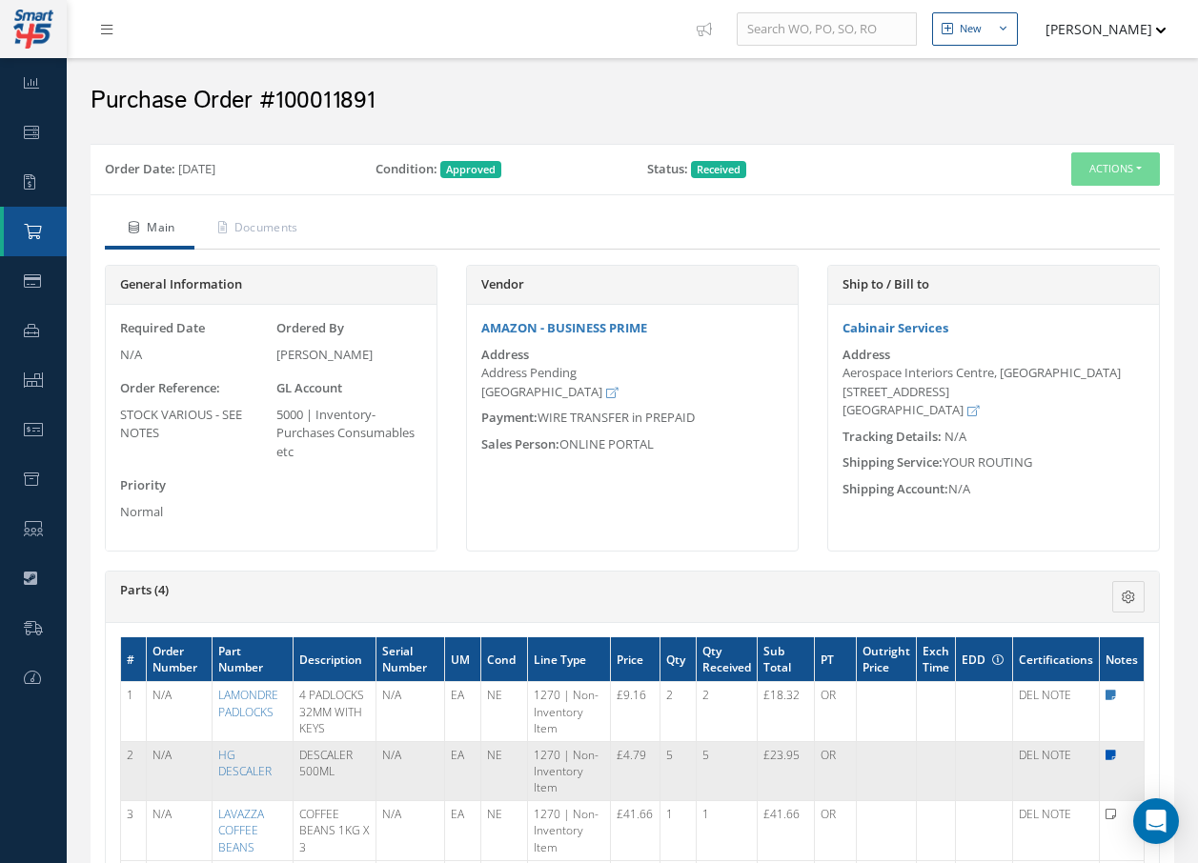
click at [1106, 753] on icon at bounding box center [1110, 755] width 10 height 11
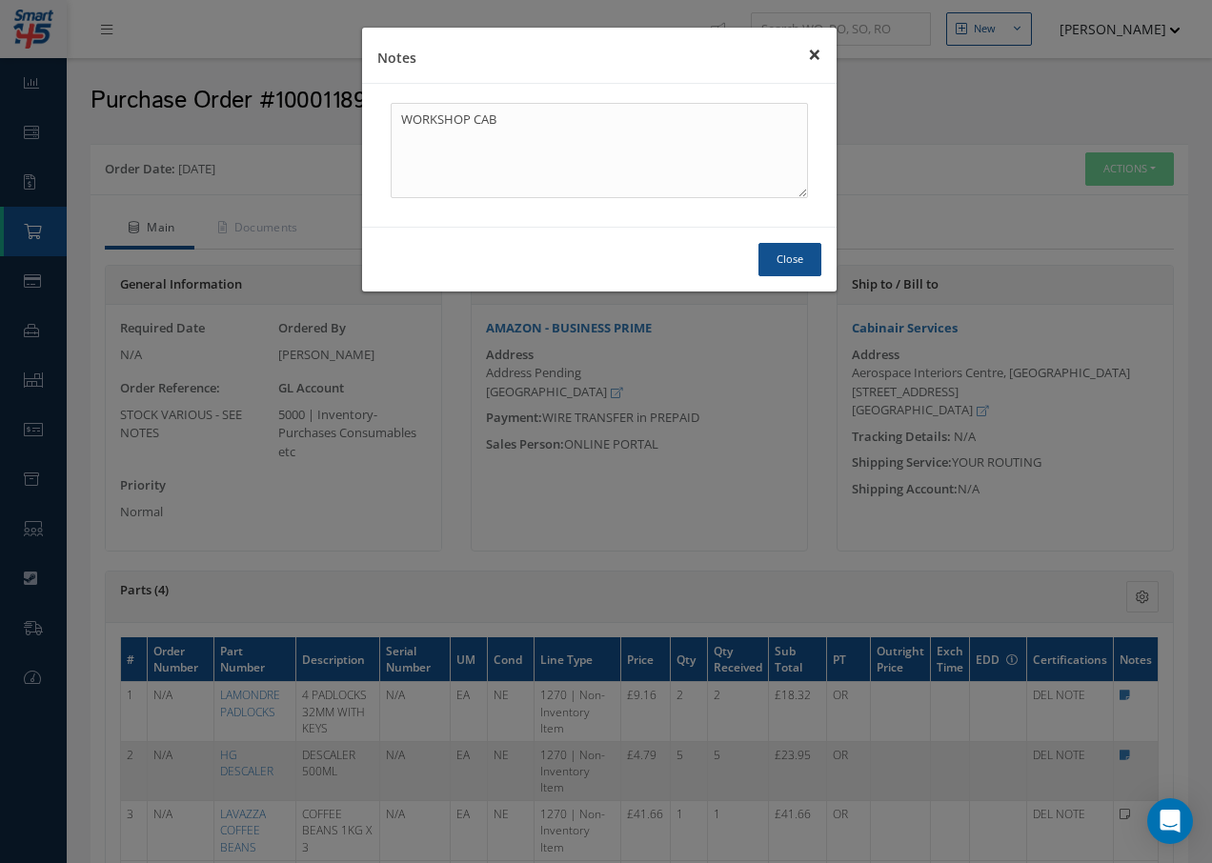
click at [815, 55] on button "×" at bounding box center [815, 54] width 44 height 53
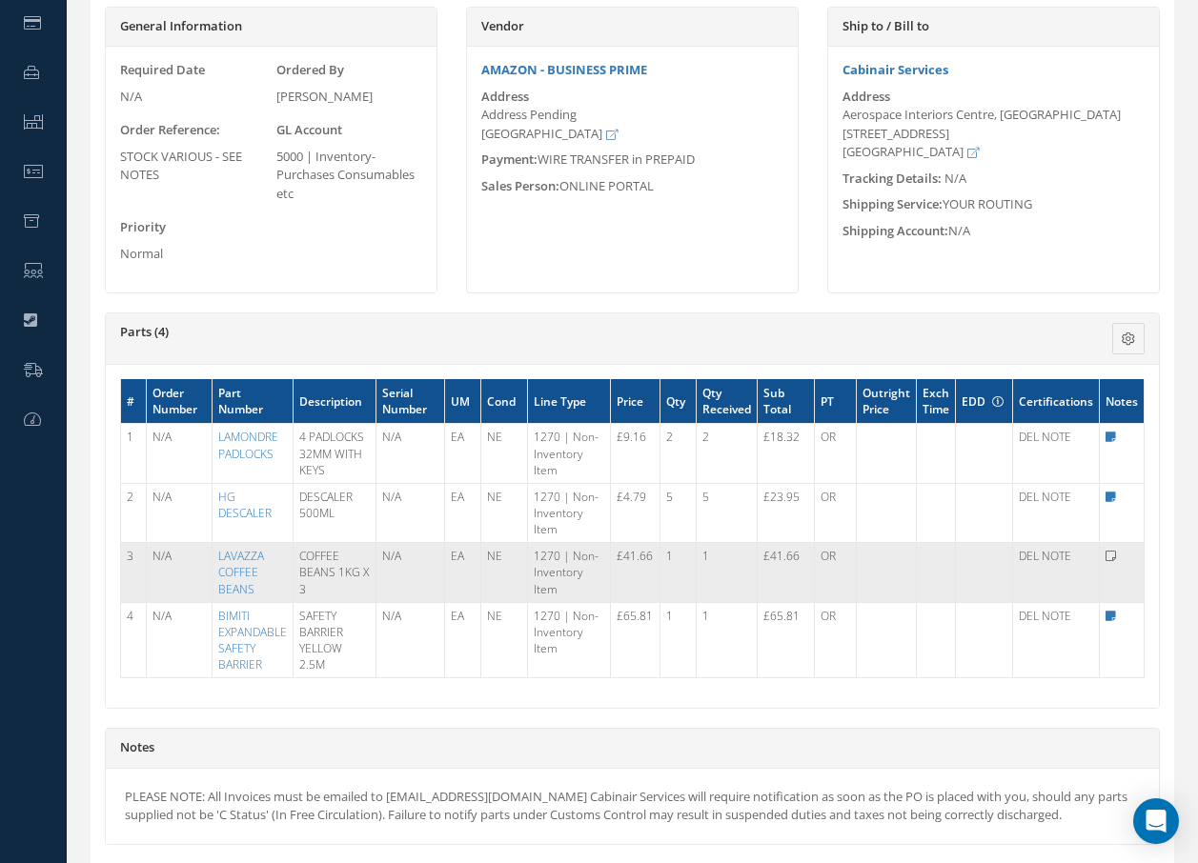
scroll to position [286, 0]
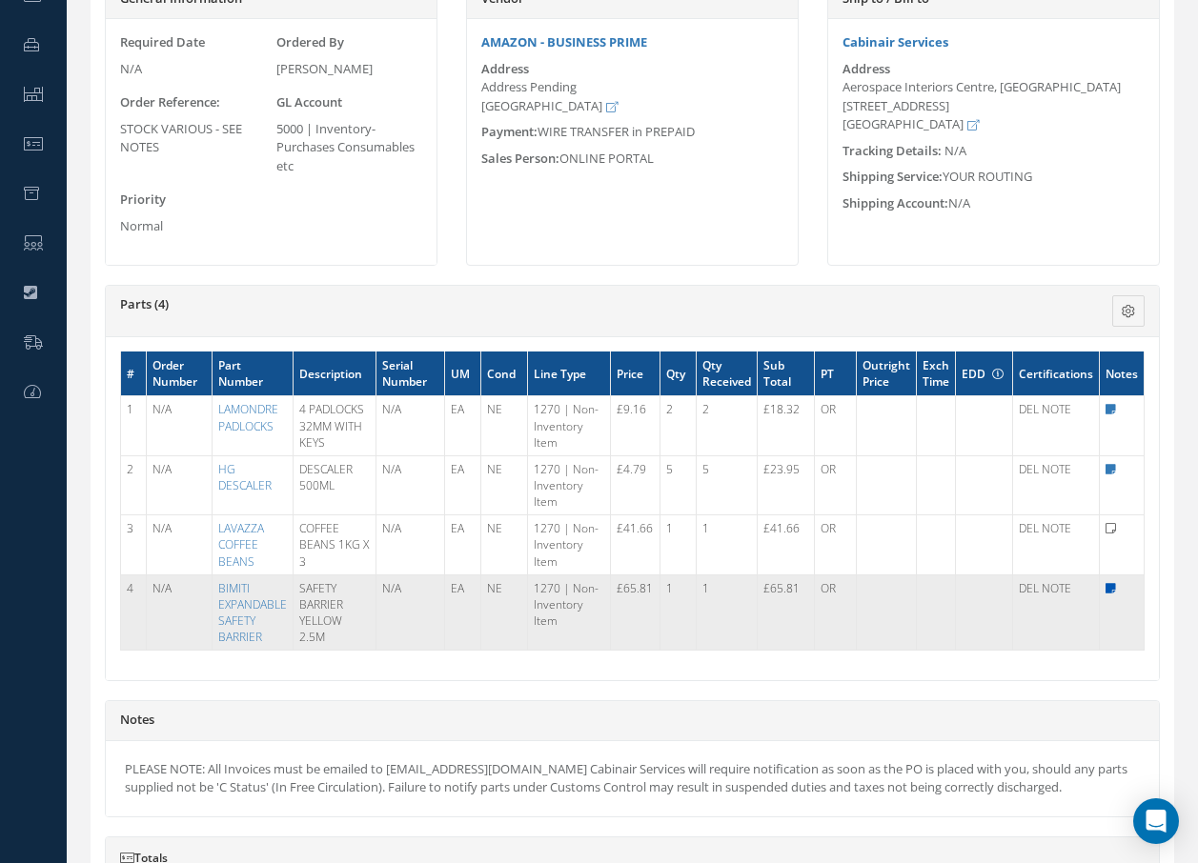
click at [1110, 587] on icon at bounding box center [1110, 588] width 10 height 11
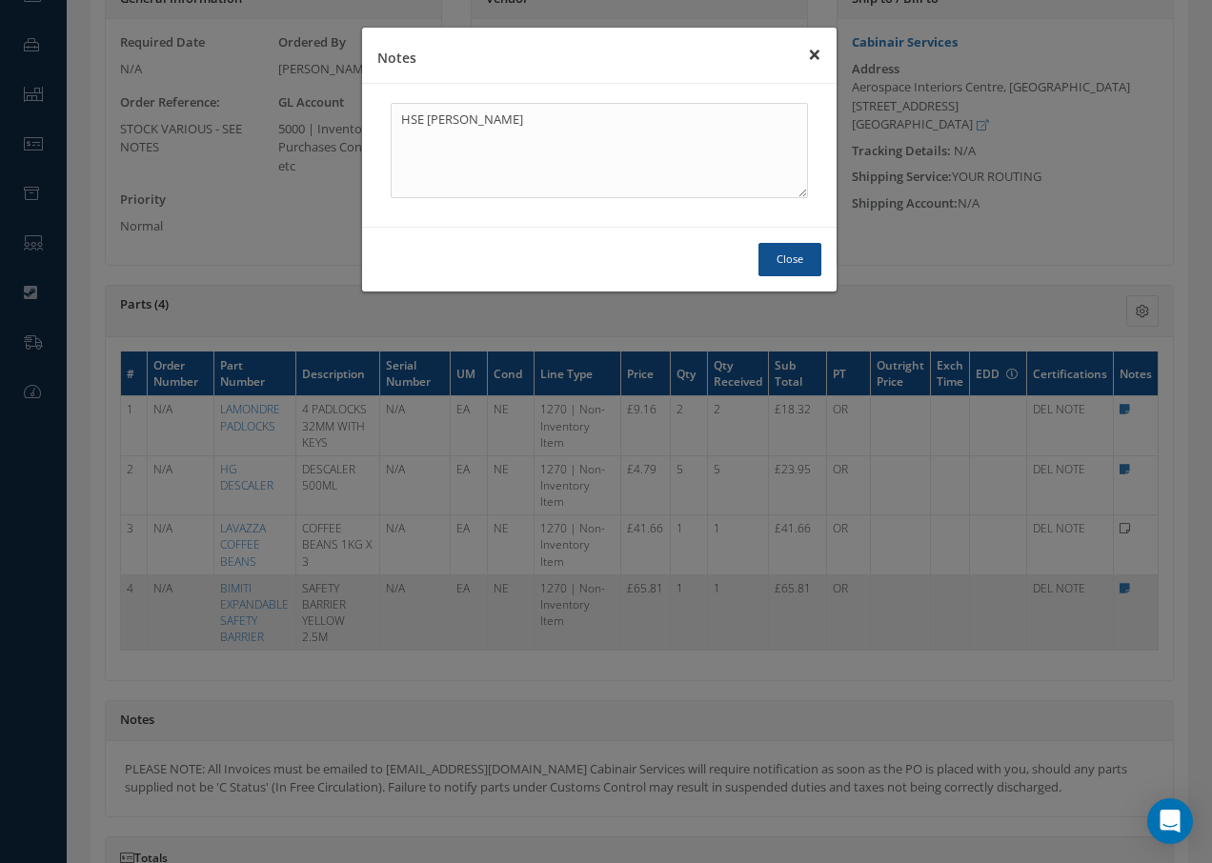
click at [812, 52] on button "×" at bounding box center [815, 54] width 44 height 53
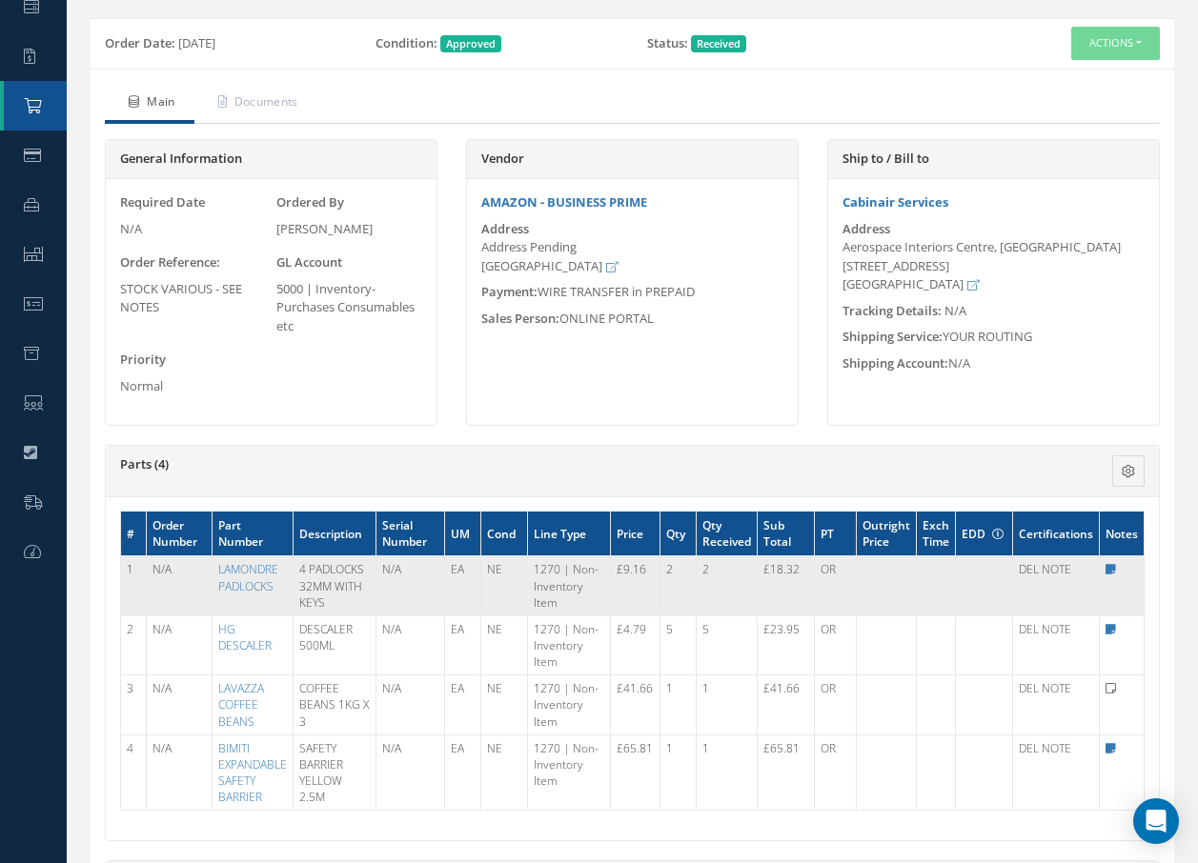
scroll to position [95, 0]
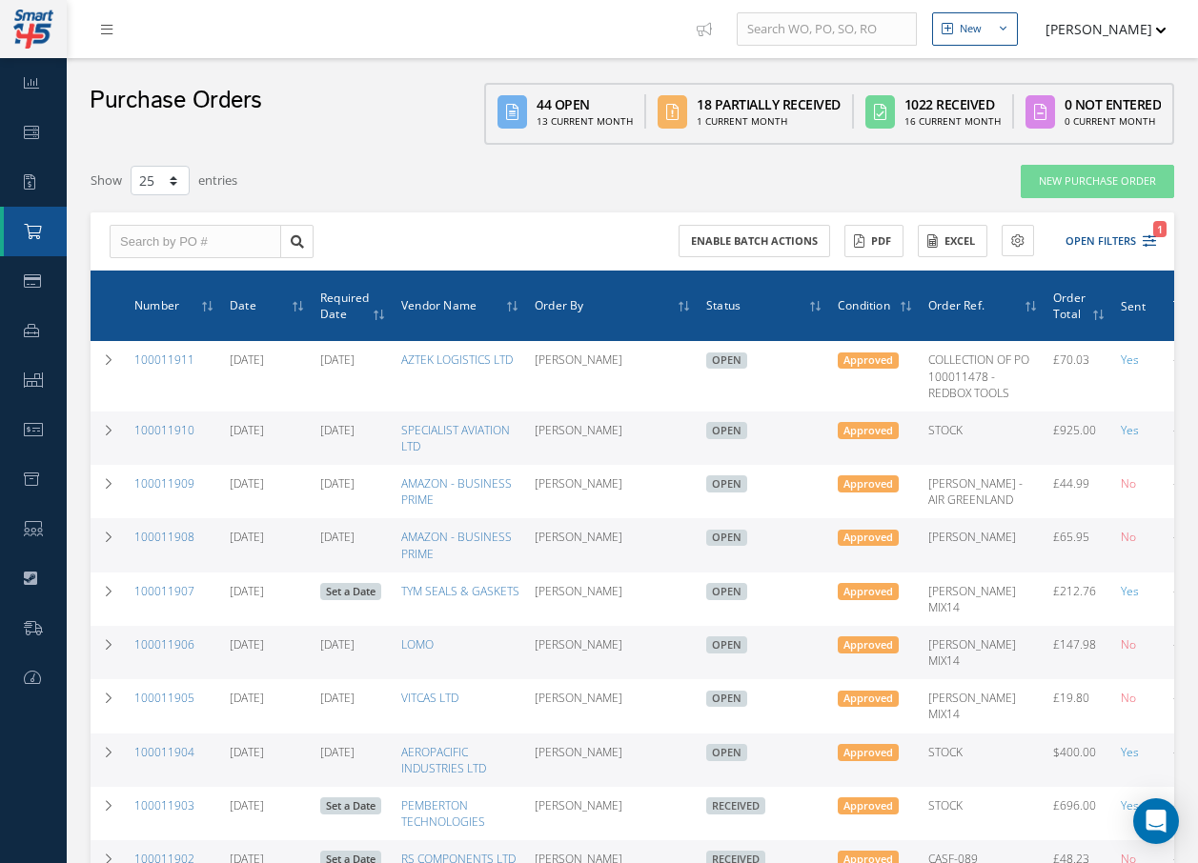
select select "25"
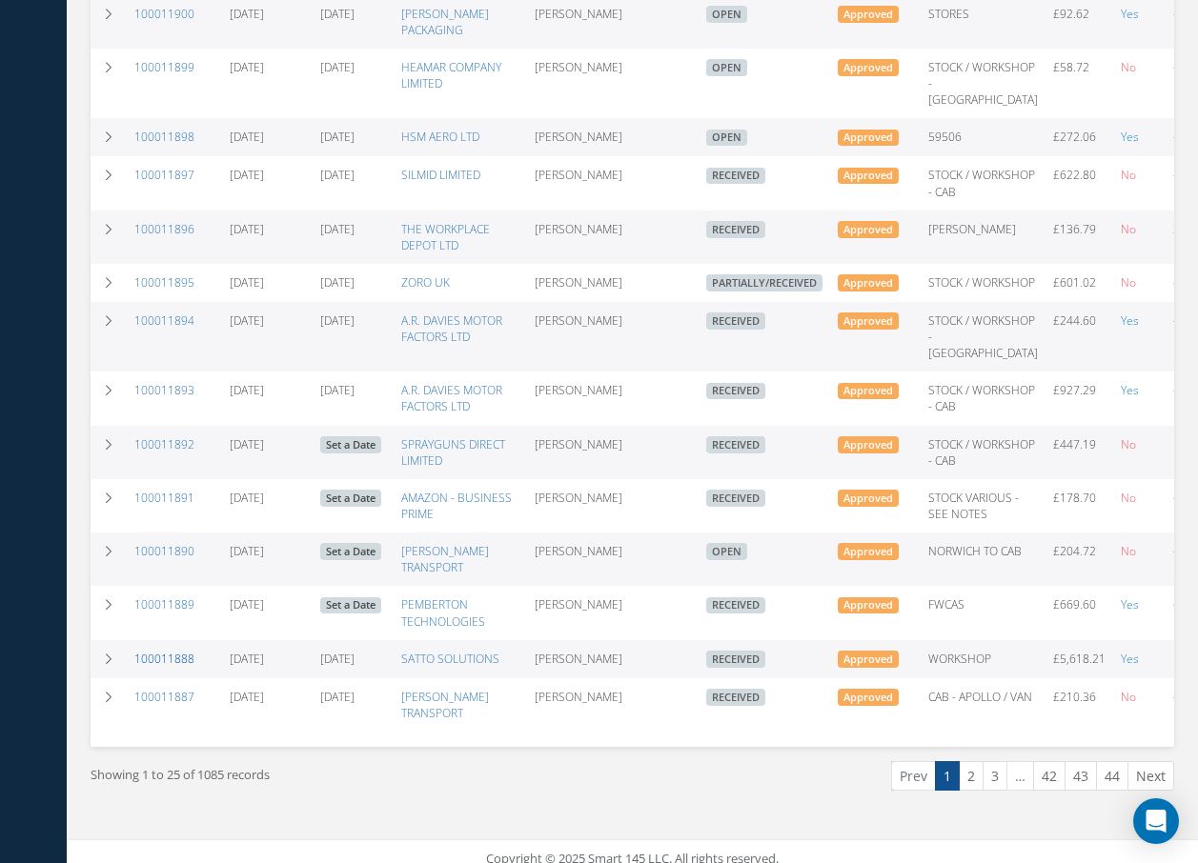
click at [166, 667] on link "100011888" at bounding box center [164, 659] width 60 height 16
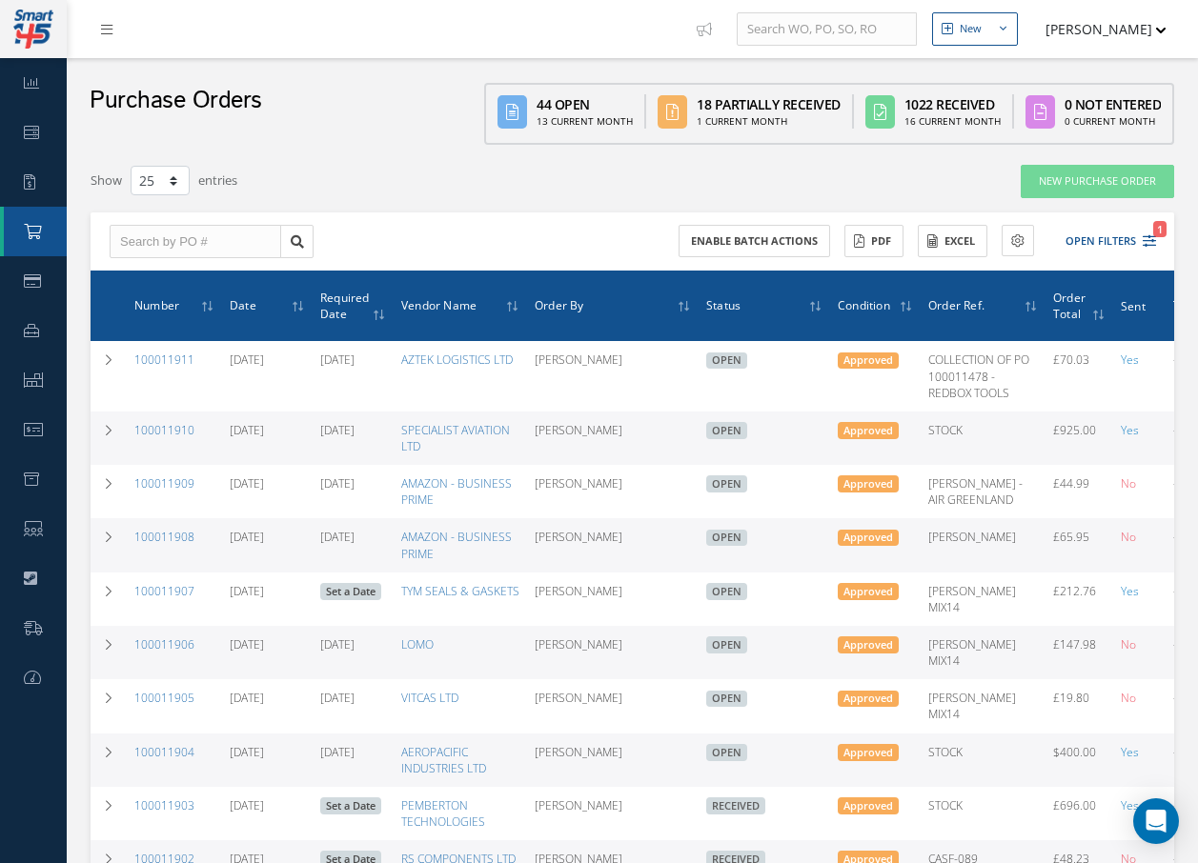
select select "25"
click at [105, 32] on icon at bounding box center [106, 29] width 11 height 13
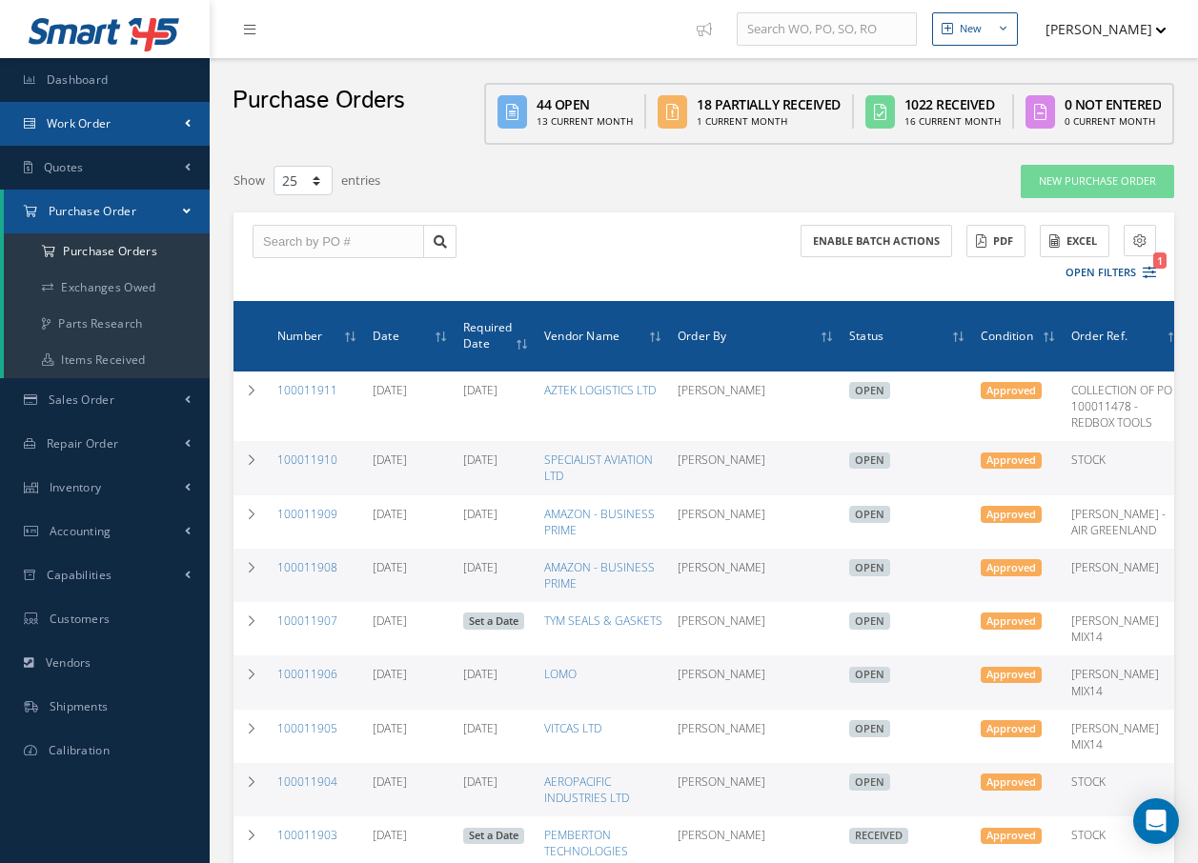
click at [90, 119] on span "Work Order" at bounding box center [79, 123] width 65 height 16
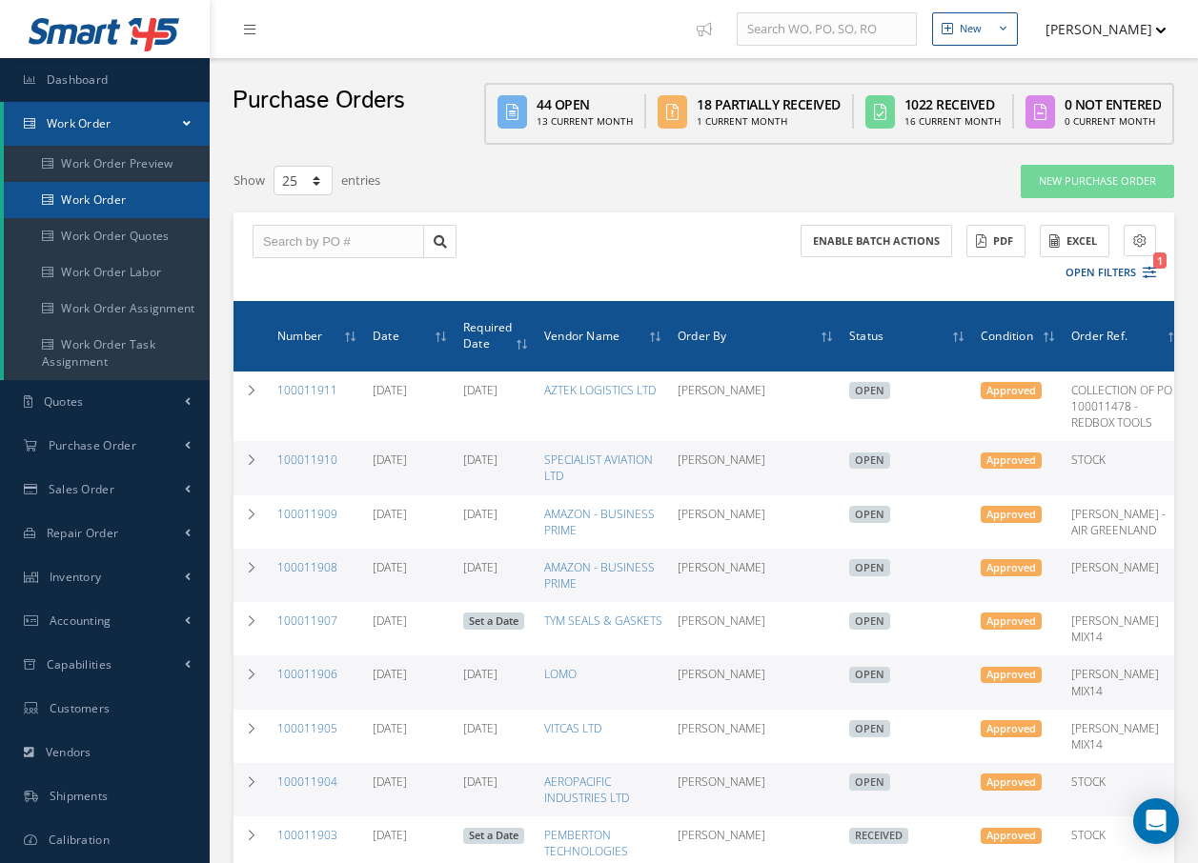
click at [119, 202] on link "Work Order" at bounding box center [107, 200] width 206 height 36
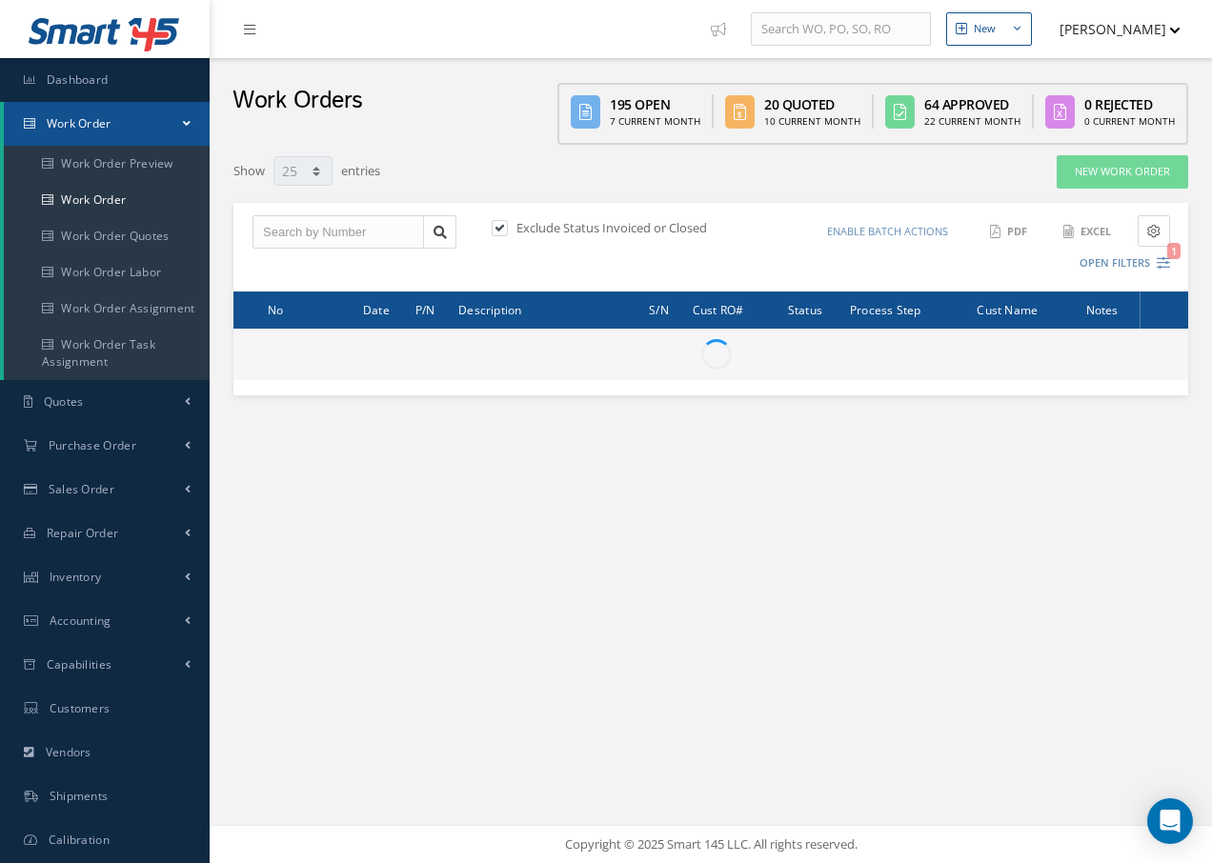
select select "25"
click at [287, 239] on input "text" at bounding box center [339, 232] width 172 height 34
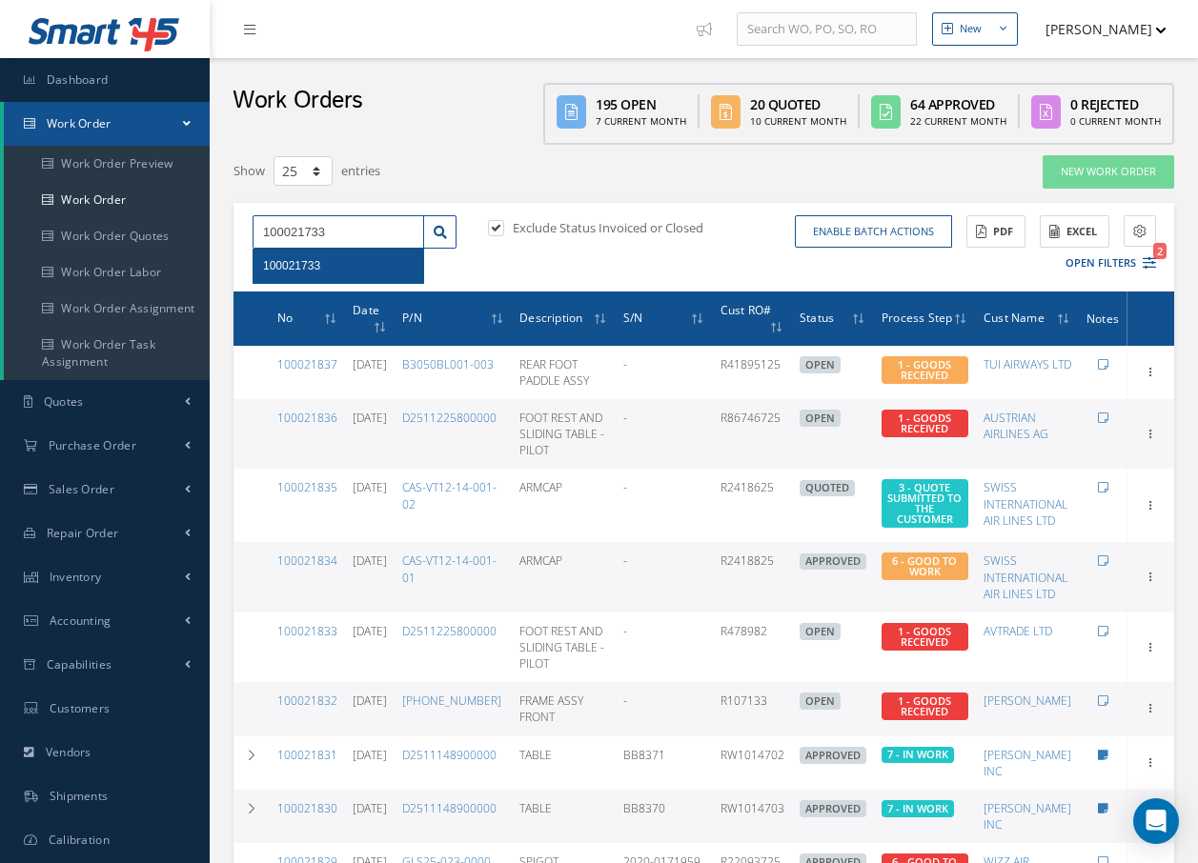
type input "100021733"
click at [295, 264] on span "100021733" at bounding box center [291, 265] width 57 height 13
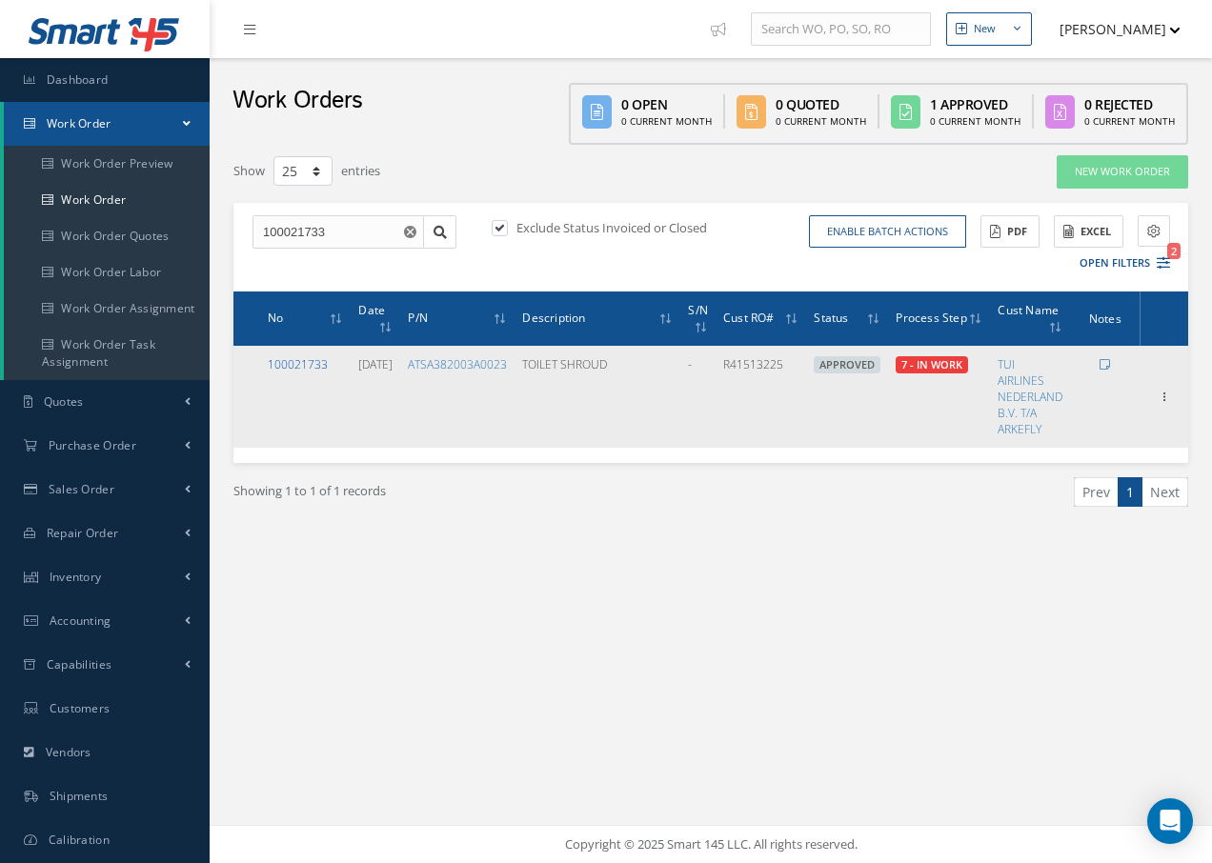
click at [295, 362] on link "100021733" at bounding box center [298, 364] width 60 height 16
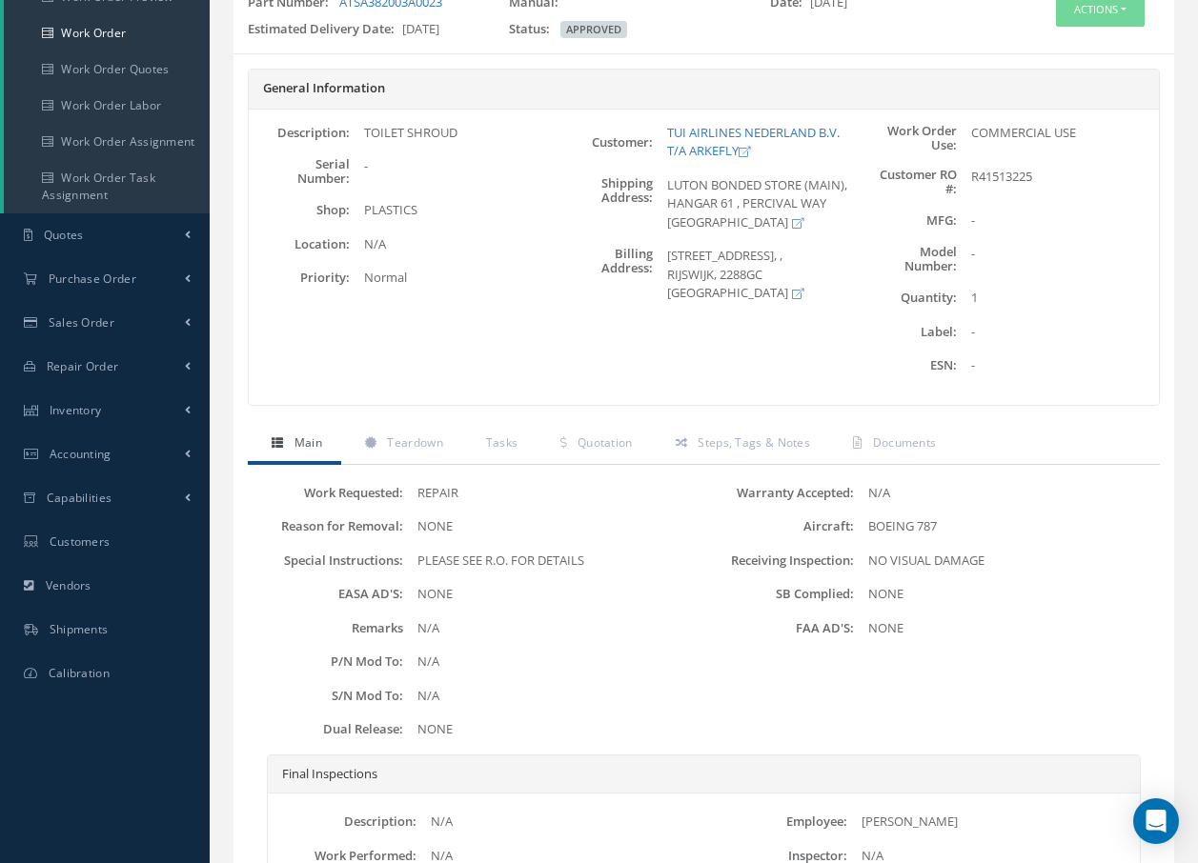
scroll to position [381, 0]
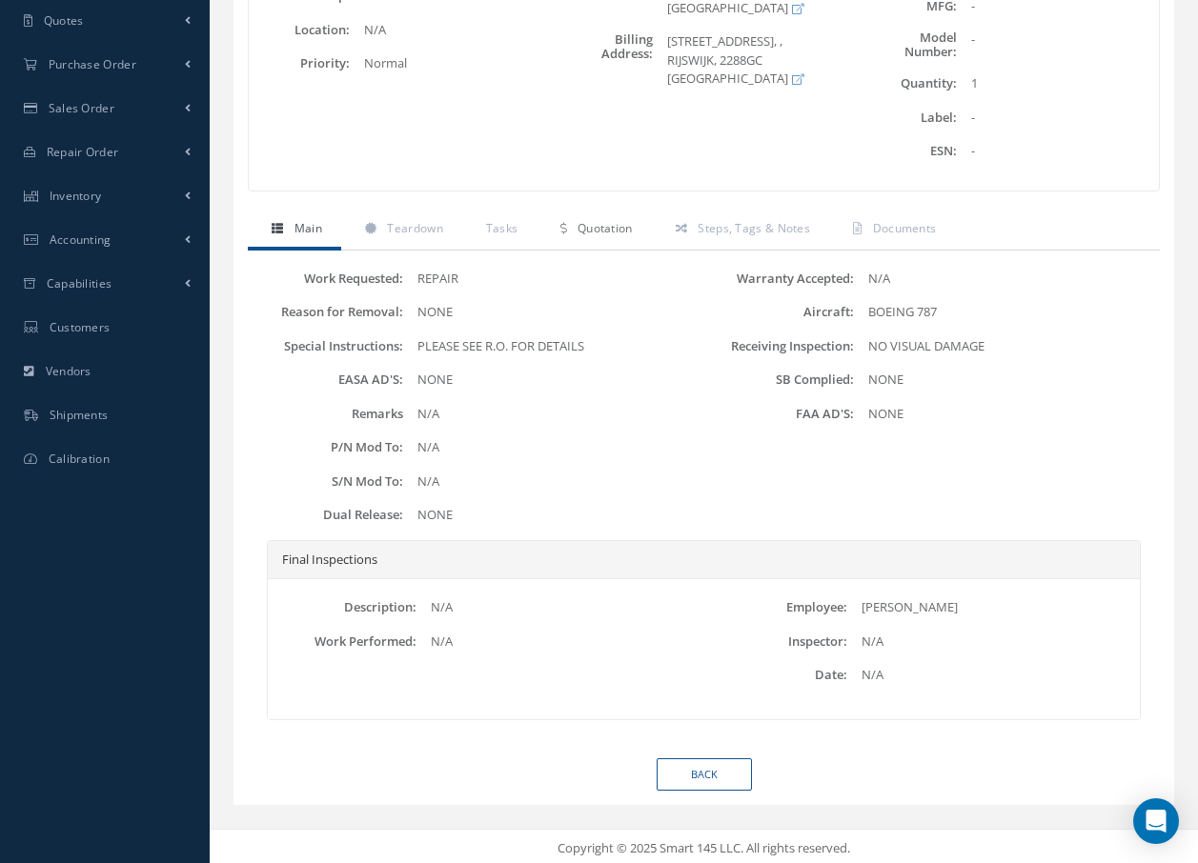
click at [602, 223] on span "Quotation" at bounding box center [604, 228] width 55 height 16
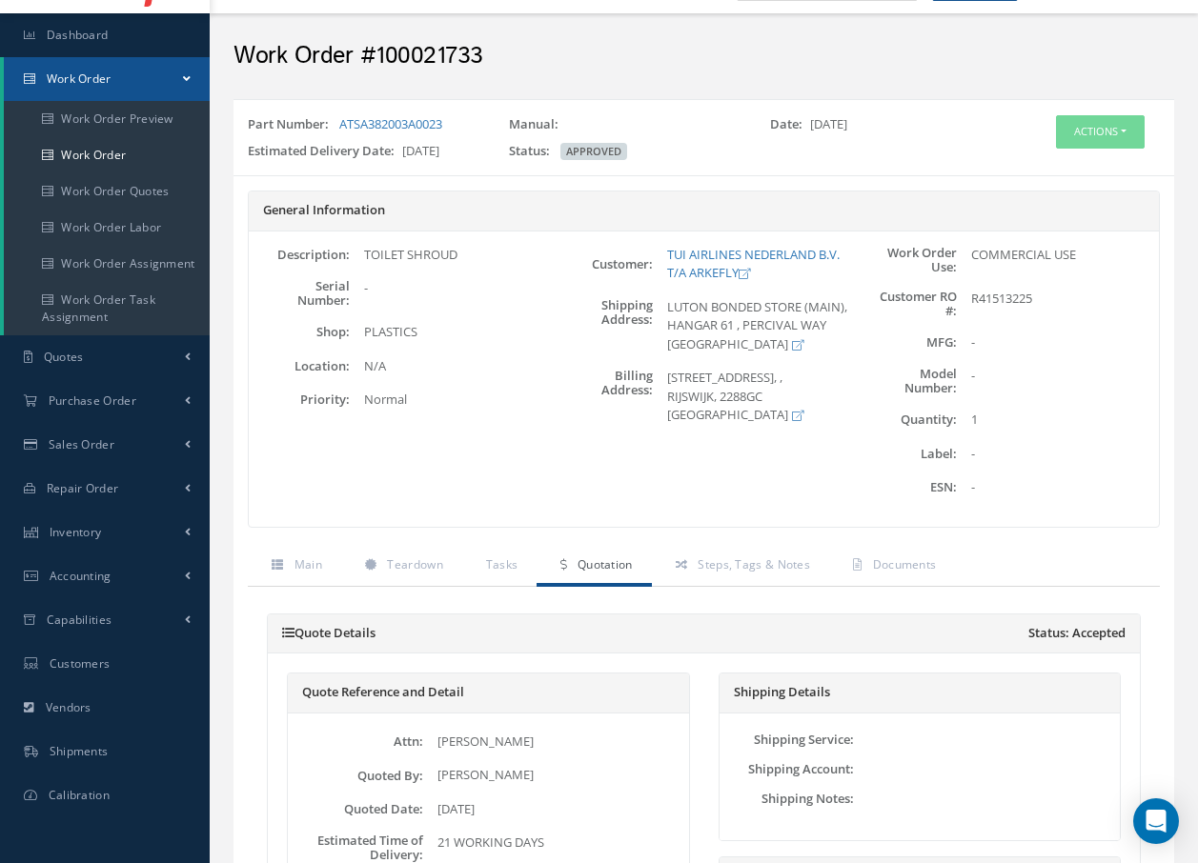
scroll to position [0, 0]
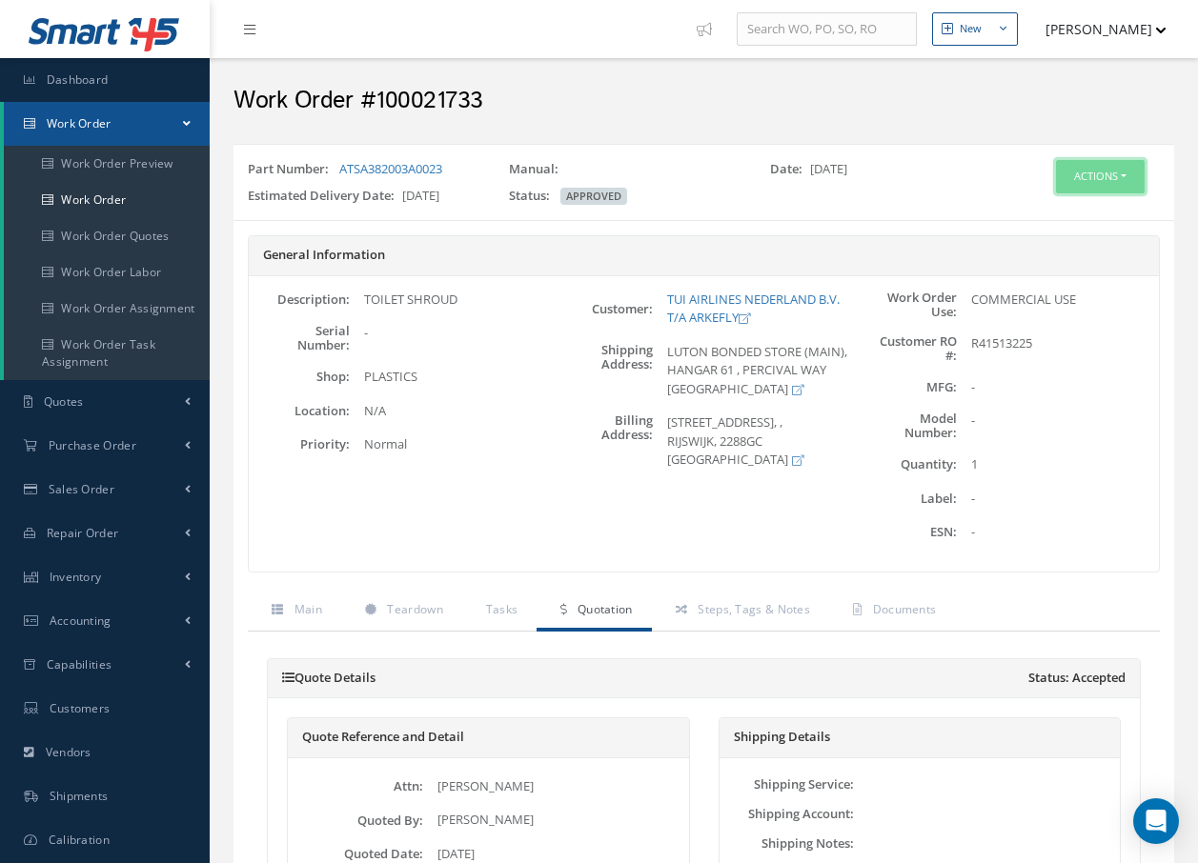
click at [1122, 177] on button "Actions" at bounding box center [1100, 176] width 89 height 33
click at [1026, 219] on link "Edit" at bounding box center [1071, 213] width 152 height 26
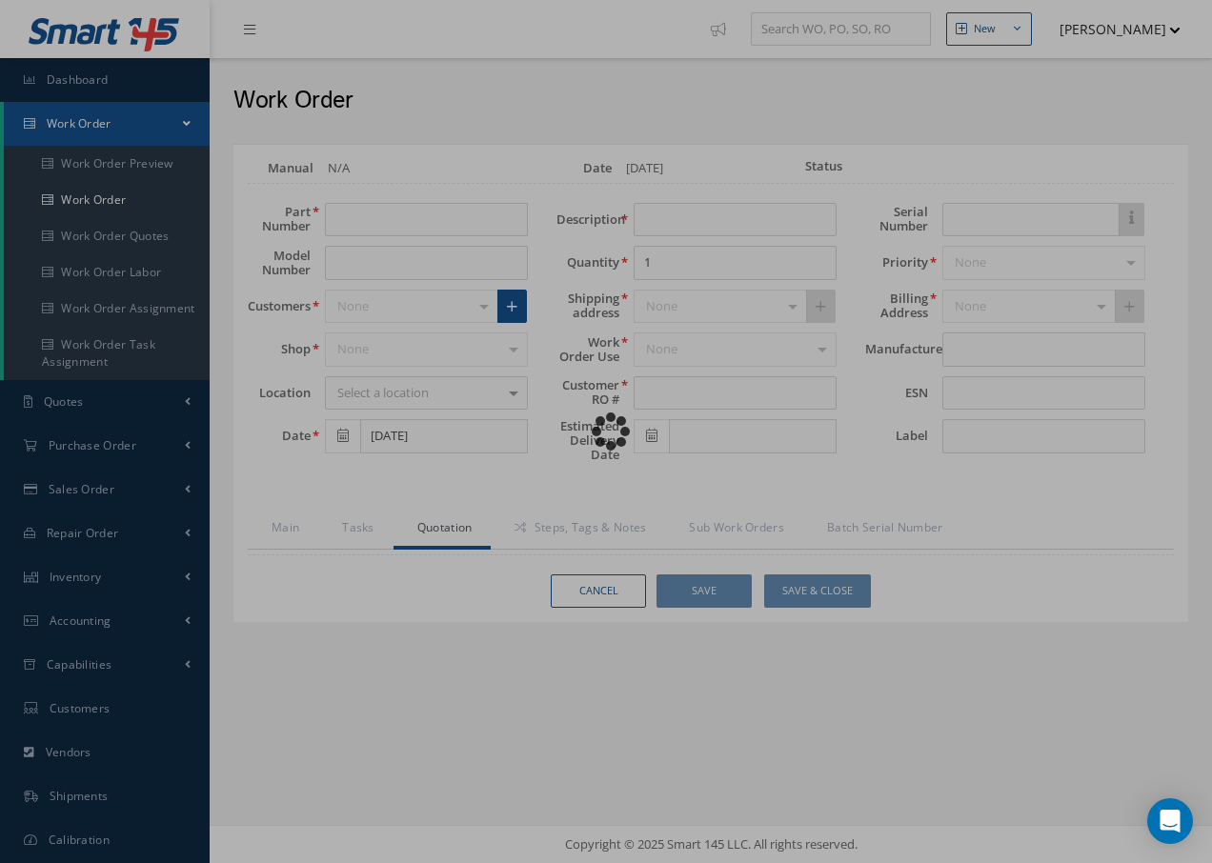
type input "ATSA382003A0023"
type input "[DATE]"
type input "TOILET SHROUD"
type input "R41513225"
type input "[DATE]"
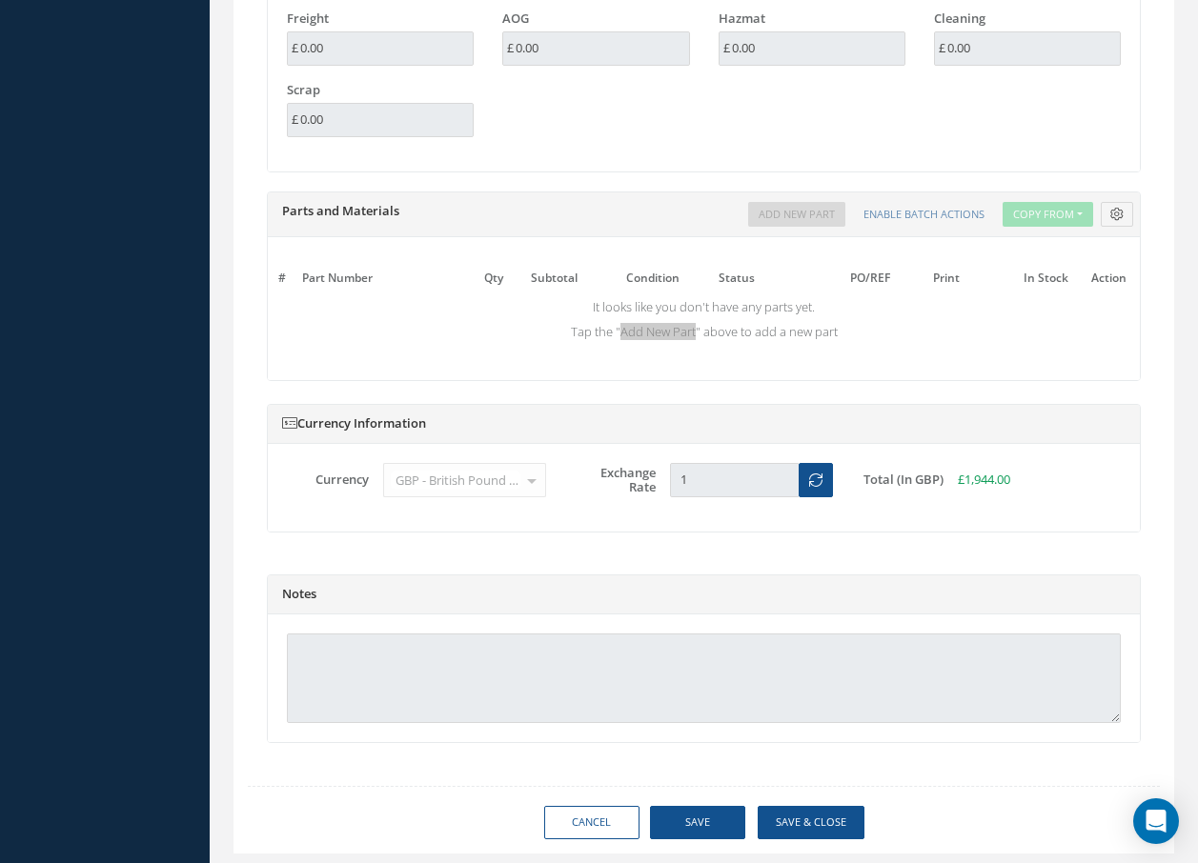
scroll to position [1832, 0]
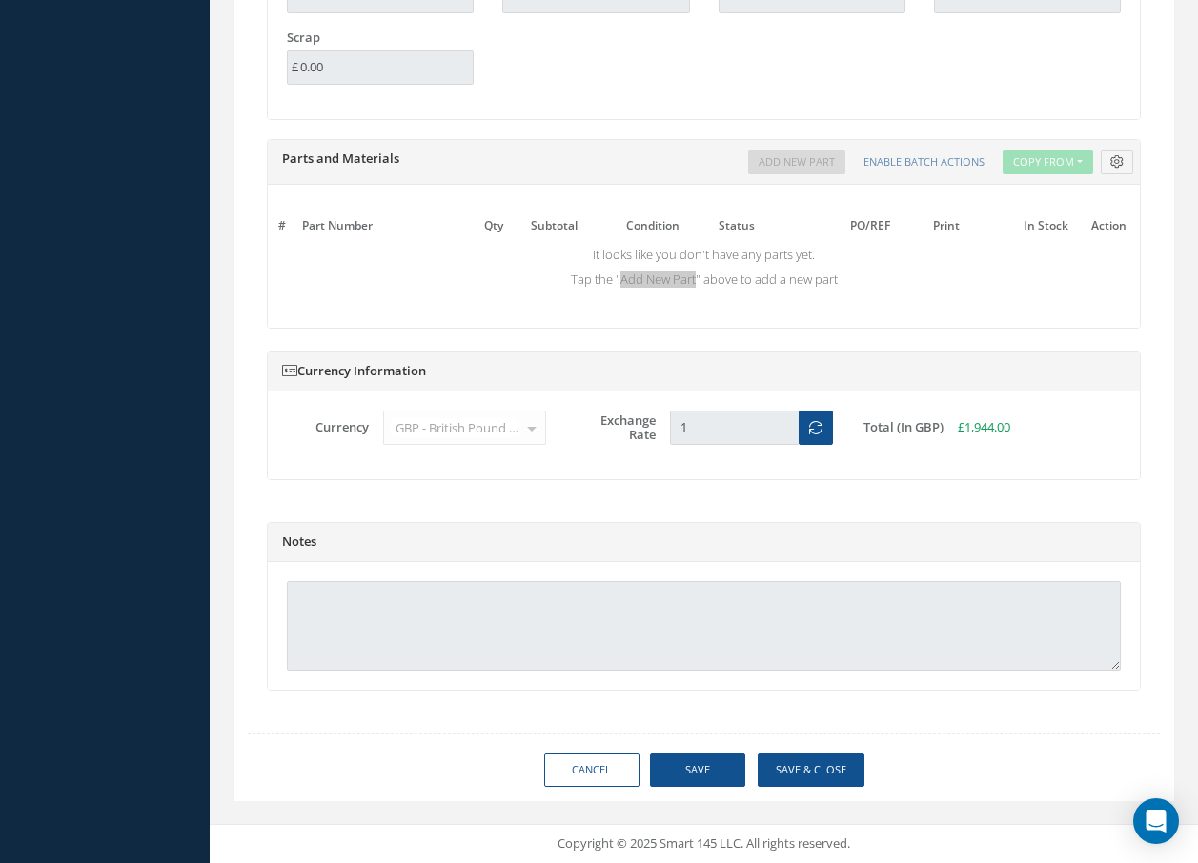
click at [659, 284] on td "It looks like you don't have any parts yet. Tap the " Add New Part " above to a…" at bounding box center [704, 266] width 862 height 53
click at [661, 282] on td "It looks like you don't have any parts yet. Tap the " Add New Part " above to a…" at bounding box center [704, 266] width 862 height 53
click at [665, 282] on td "It looks like you don't have any parts yet. Tap the " Add New Part " above to a…" at bounding box center [704, 266] width 862 height 53
drag, startPoint x: 665, startPoint y: 282, endPoint x: 691, endPoint y: 276, distance: 26.4
click at [691, 276] on td "It looks like you don't have any parts yet. Tap the " Add New Part " above to a…" at bounding box center [704, 266] width 862 height 53
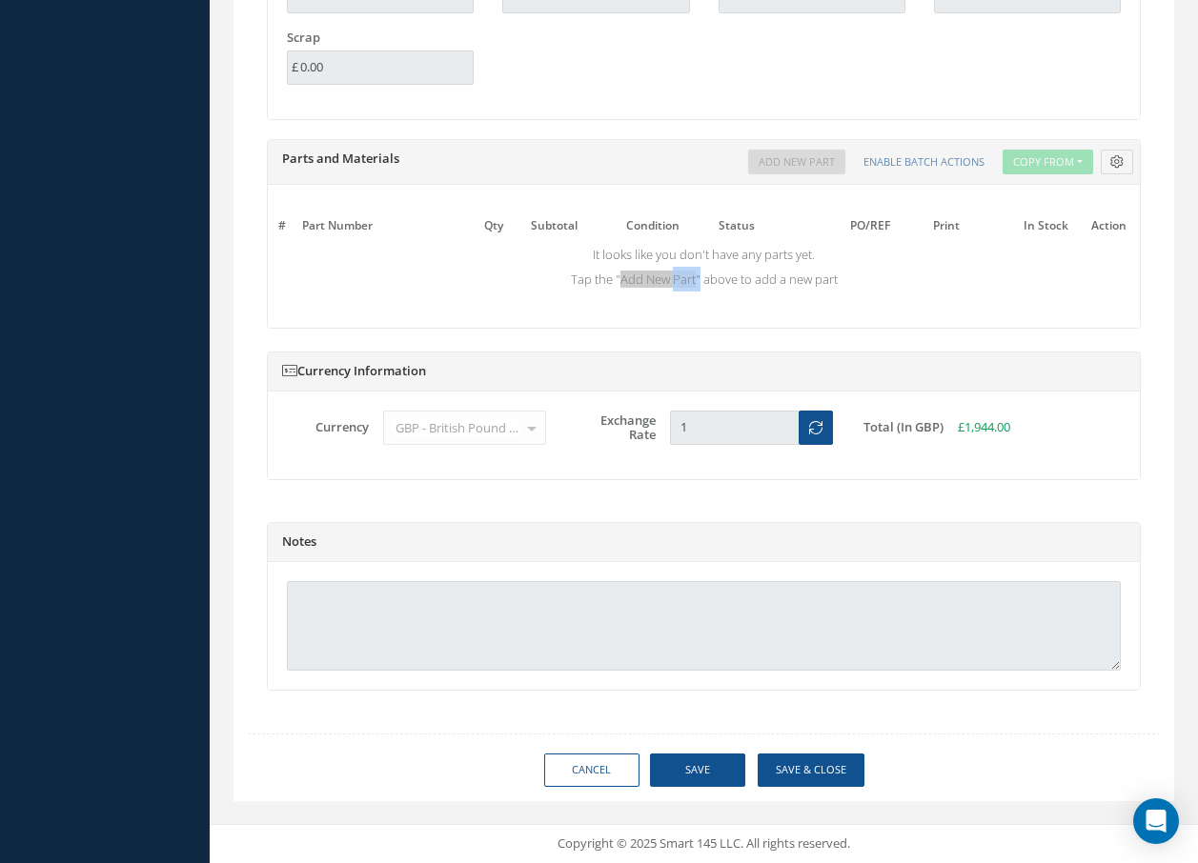
click at [694, 276] on td "It looks like you don't have any parts yet. Tap the " Add New Part " above to a…" at bounding box center [704, 266] width 862 height 53
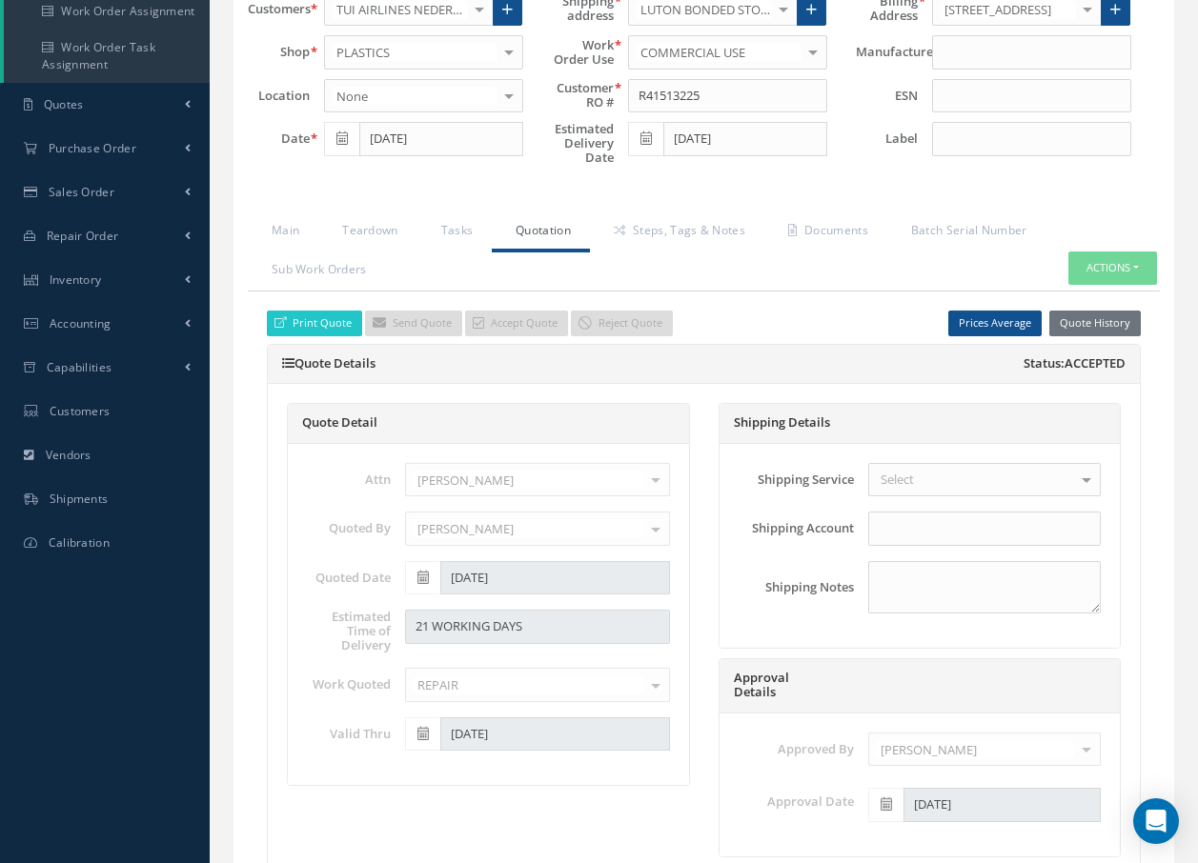
scroll to position [117, 0]
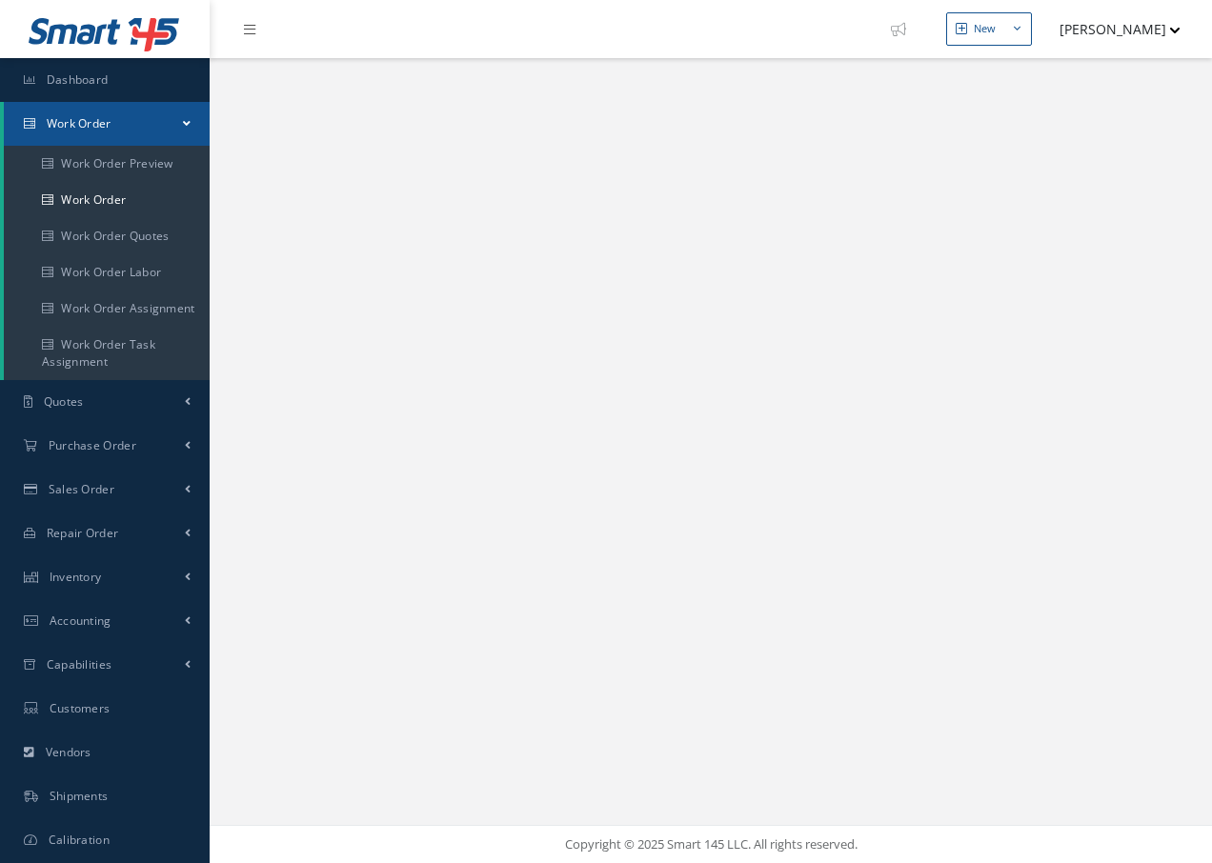
select select "25"
